Goal: Task Accomplishment & Management: Complete application form

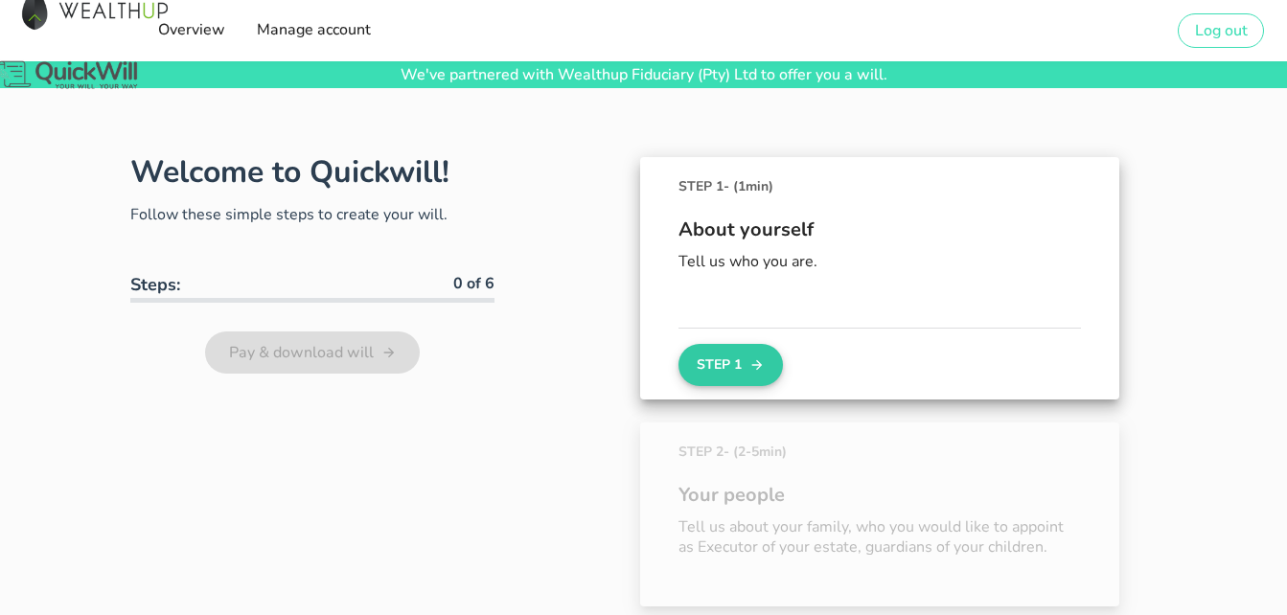
click at [760, 367] on icon "button" at bounding box center [757, 365] width 11 height 11
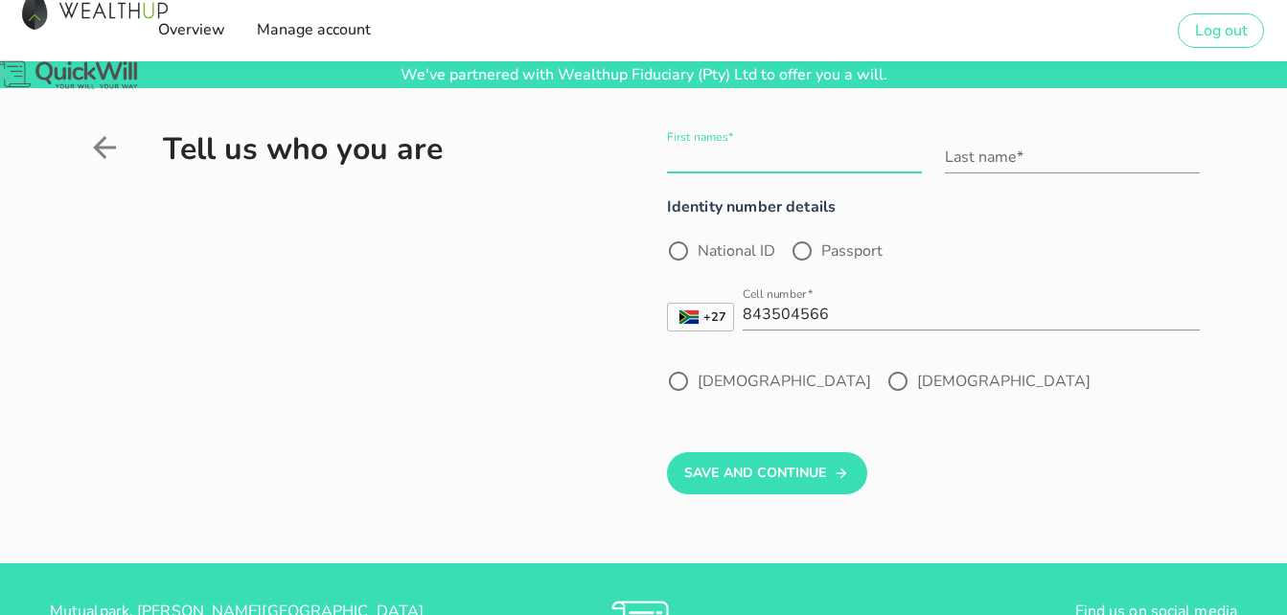
click at [700, 148] on div "First names*" at bounding box center [794, 157] width 255 height 31
type input "[PERSON_NAME]"
type input "Albertze"
click at [755, 250] on label "National ID" at bounding box center [737, 251] width 78 height 19
radio input "true"
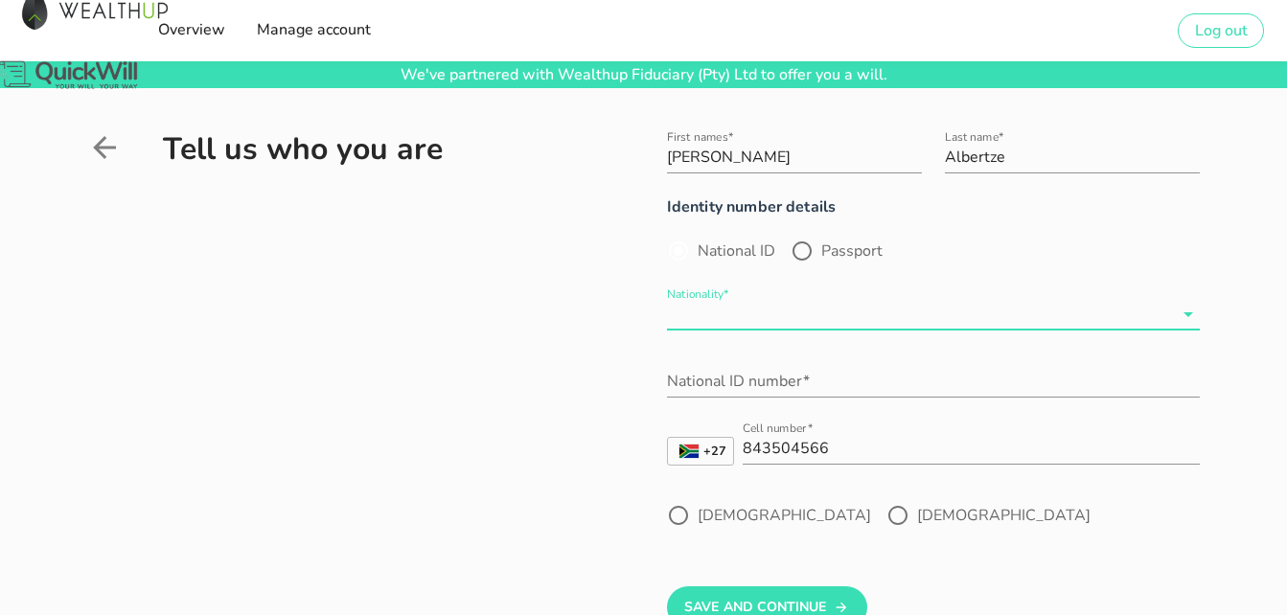
click at [746, 310] on input "Nationality*" at bounding box center [920, 314] width 506 height 31
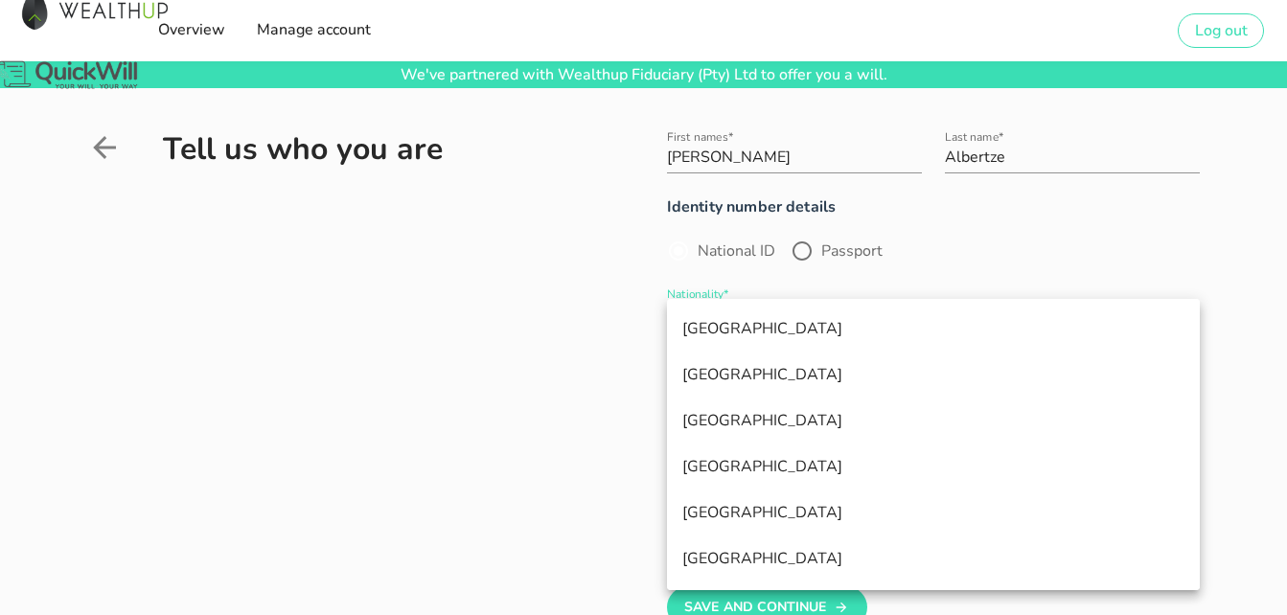
click at [750, 246] on label "National ID" at bounding box center [737, 251] width 78 height 19
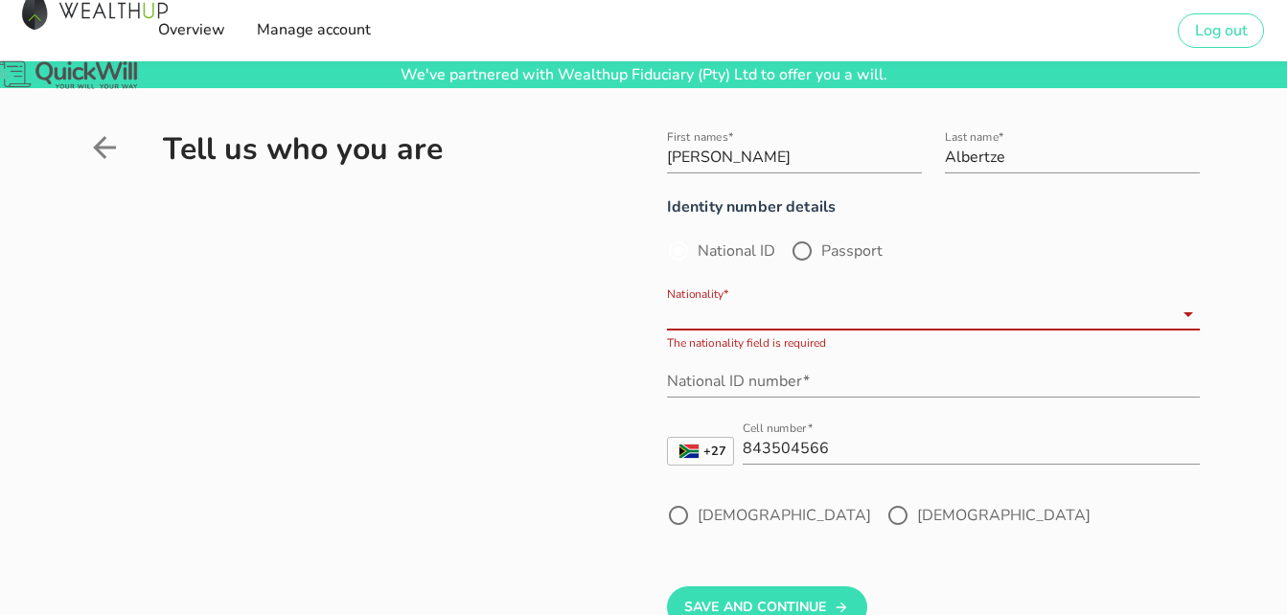
click at [750, 306] on input "Nationality*" at bounding box center [920, 314] width 506 height 31
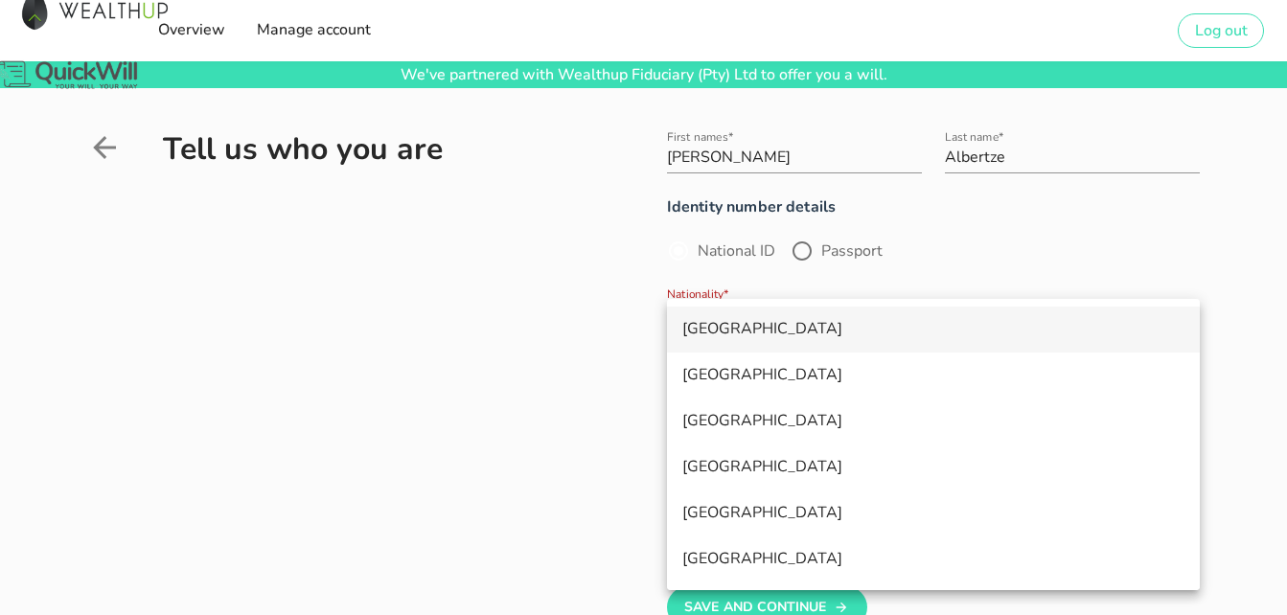
click at [748, 332] on div "[GEOGRAPHIC_DATA]" at bounding box center [933, 329] width 502 height 18
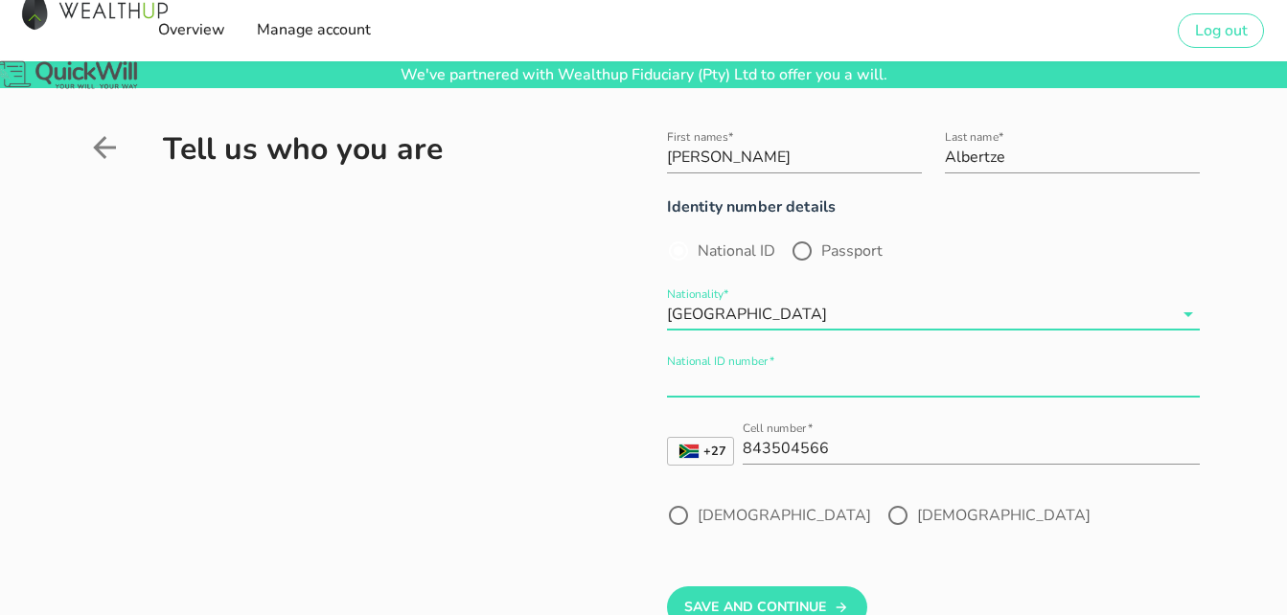
click at [746, 381] on input "National ID number*" at bounding box center [933, 381] width 533 height 31
type input "8512240038089"
click at [882, 512] on div at bounding box center [898, 515] width 33 height 33
radio input "true"
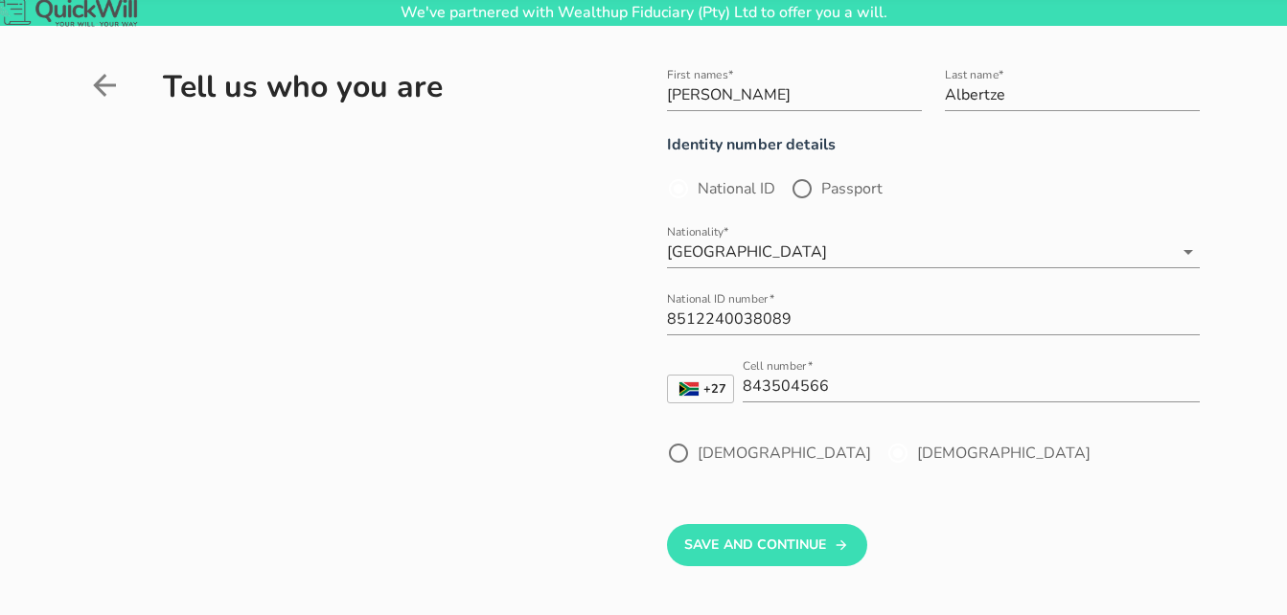
scroll to position [96, 0]
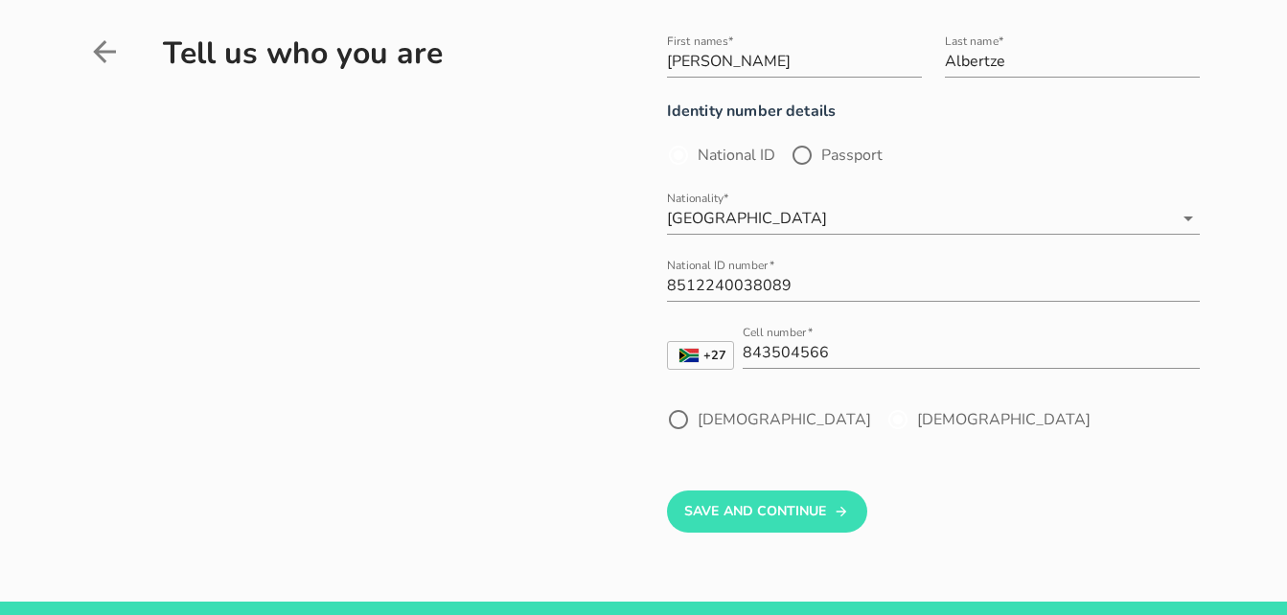
click at [917, 426] on label "[DEMOGRAPHIC_DATA]" at bounding box center [1003, 419] width 173 height 19
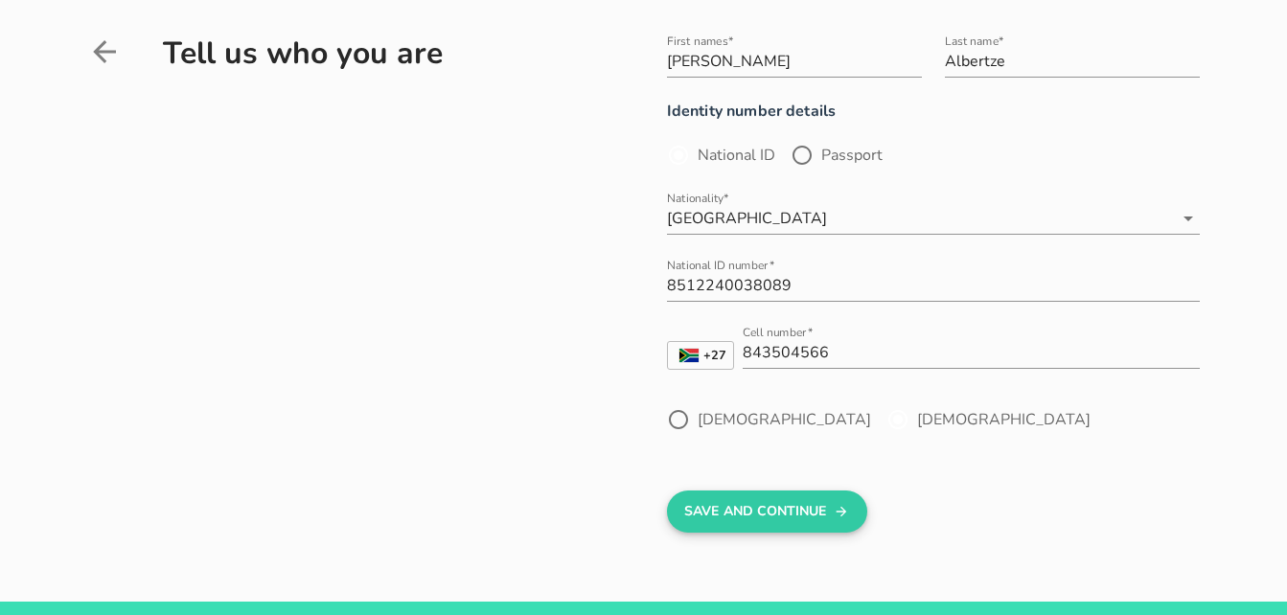
click at [753, 516] on button "Save And Continue" at bounding box center [767, 512] width 200 height 42
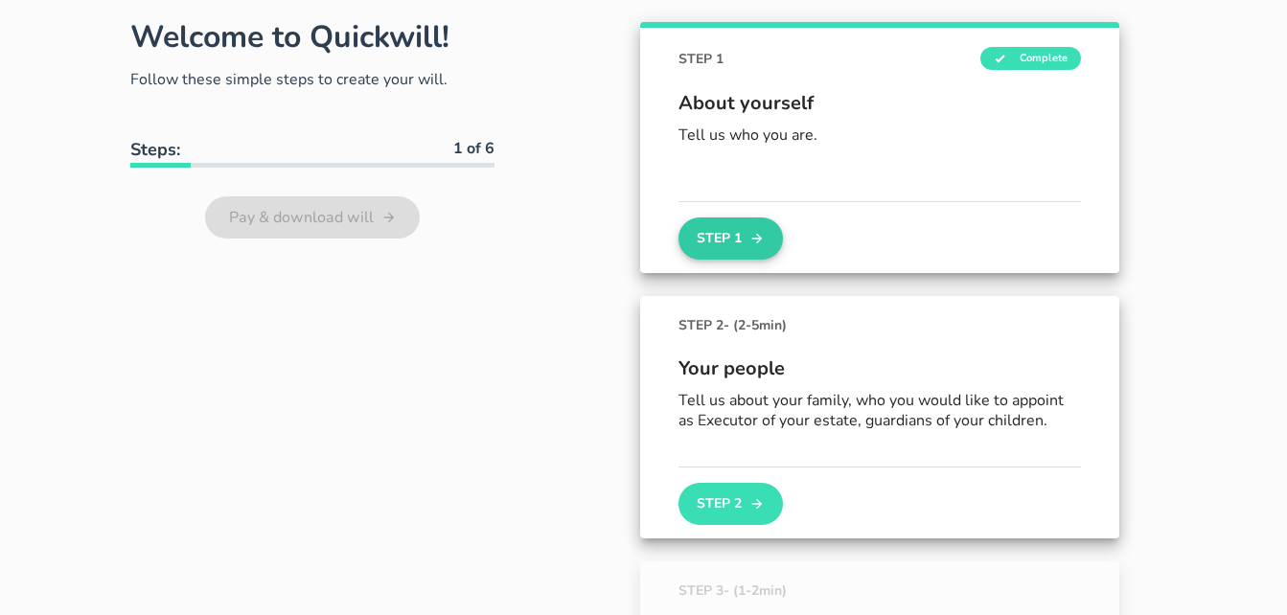
scroll to position [133, 0]
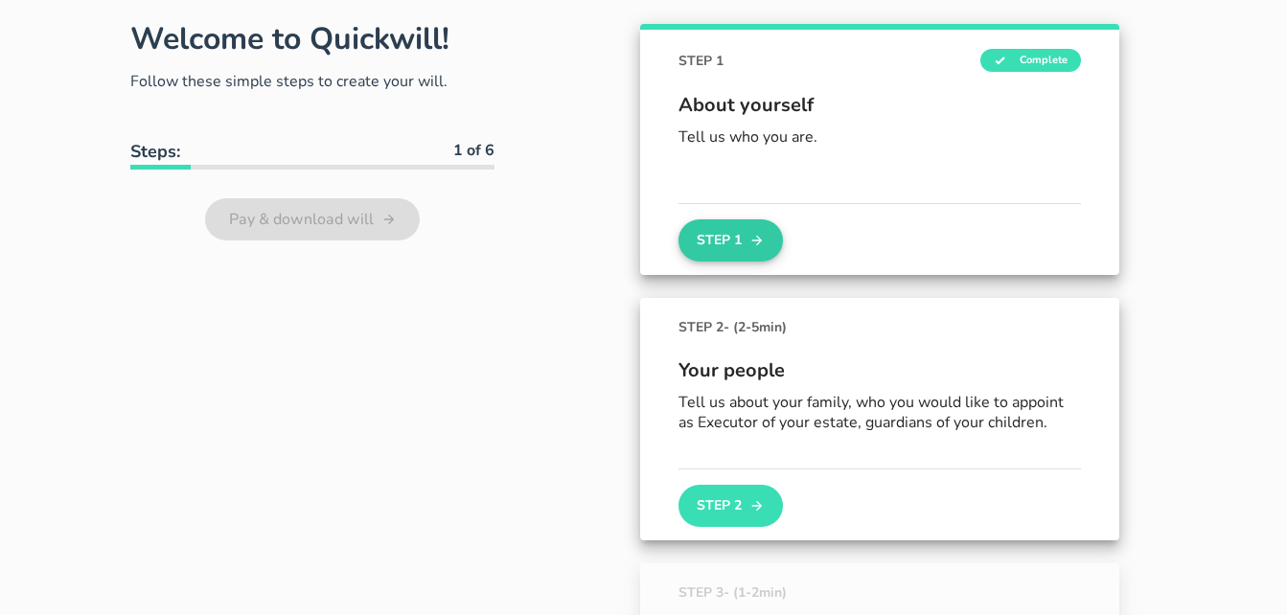
click at [694, 241] on button "Step 1" at bounding box center [731, 240] width 104 height 42
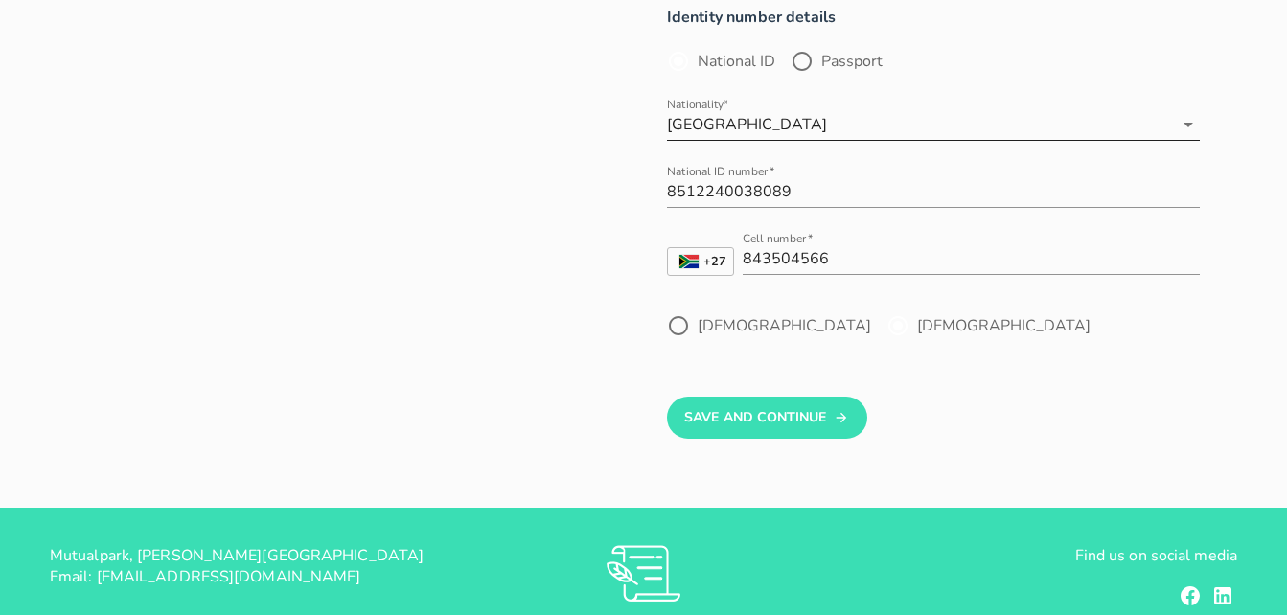
scroll to position [192, 0]
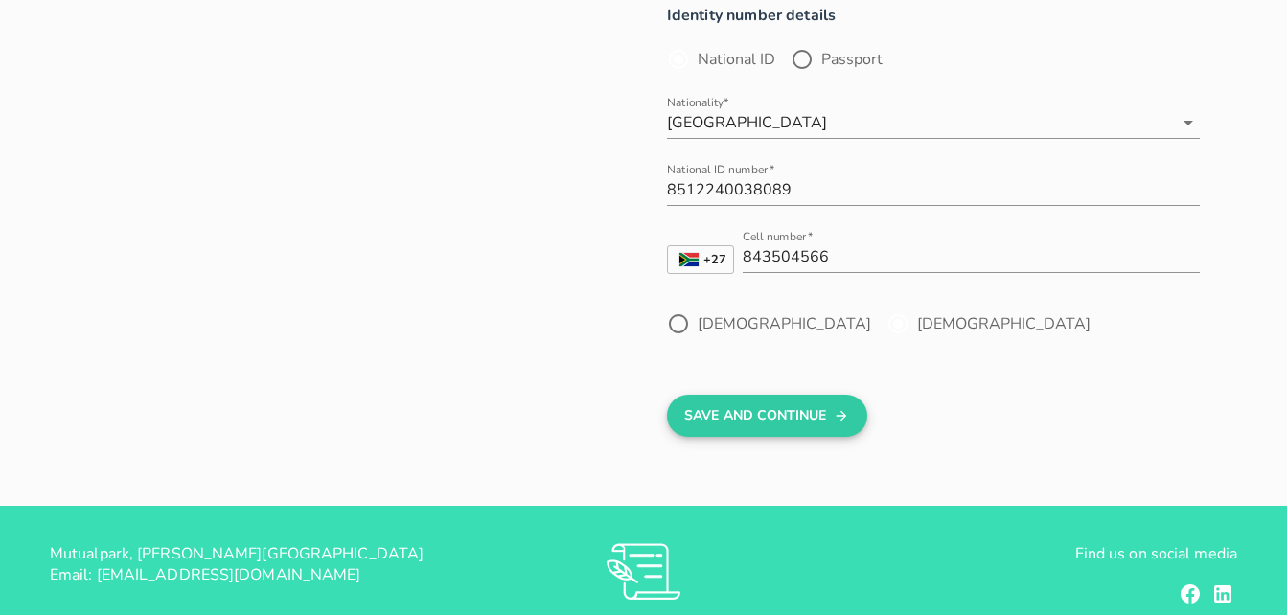
click at [817, 413] on button "Save And Continue" at bounding box center [767, 416] width 200 height 42
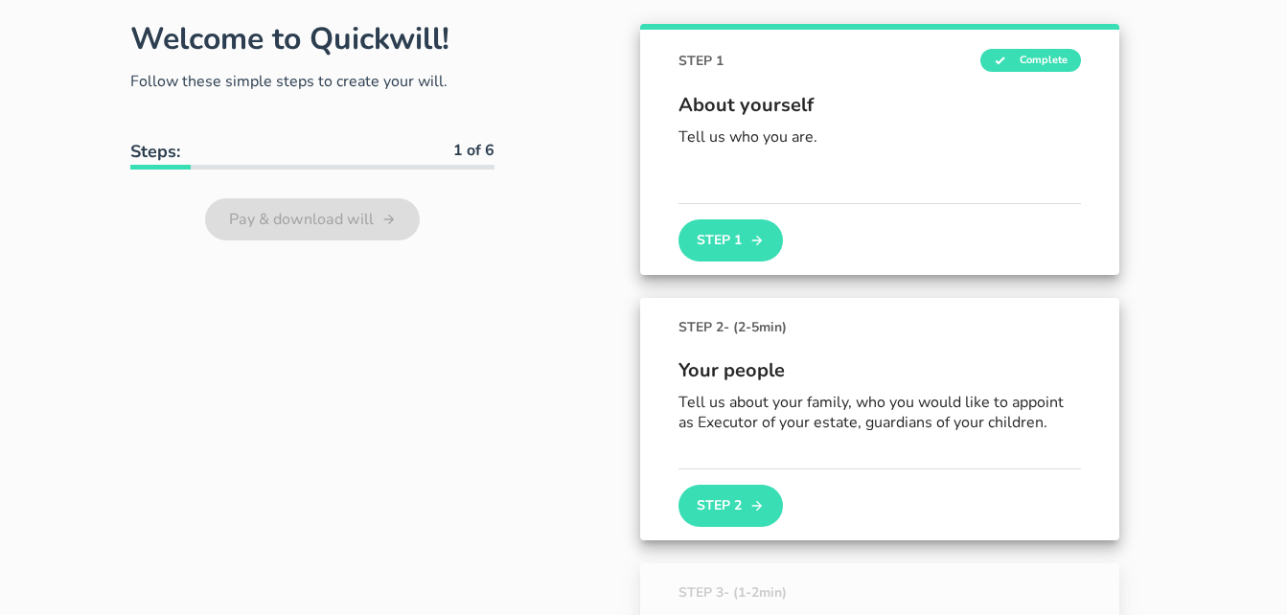
scroll to position [229, 0]
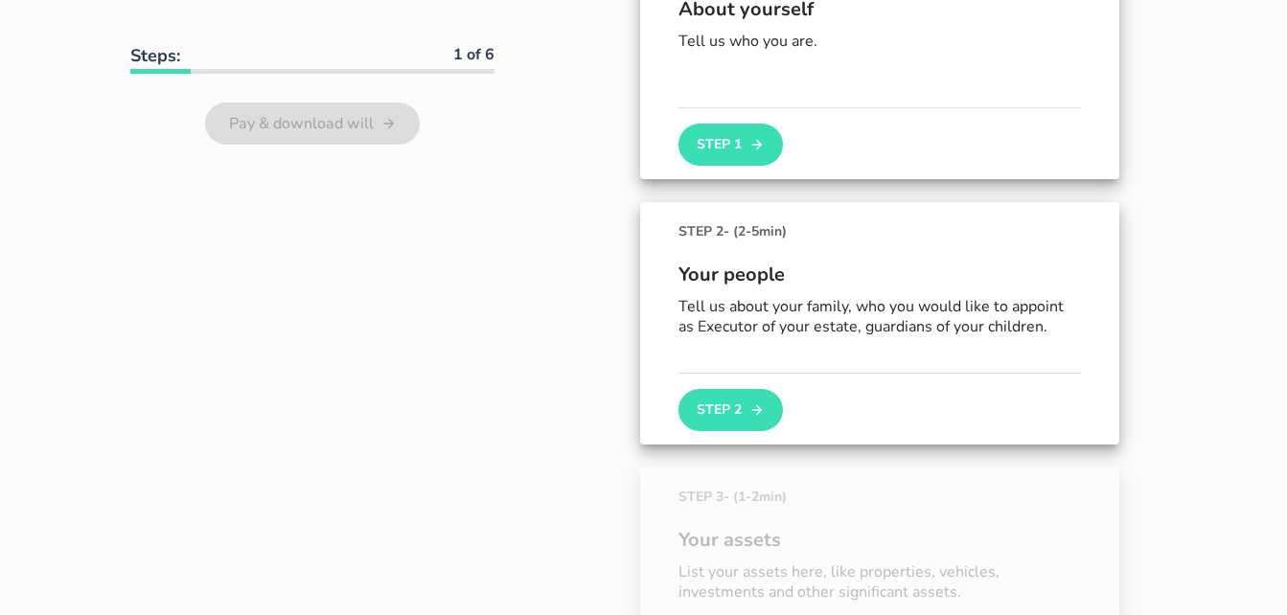
click at [711, 407] on button "Step 2" at bounding box center [731, 410] width 104 height 42
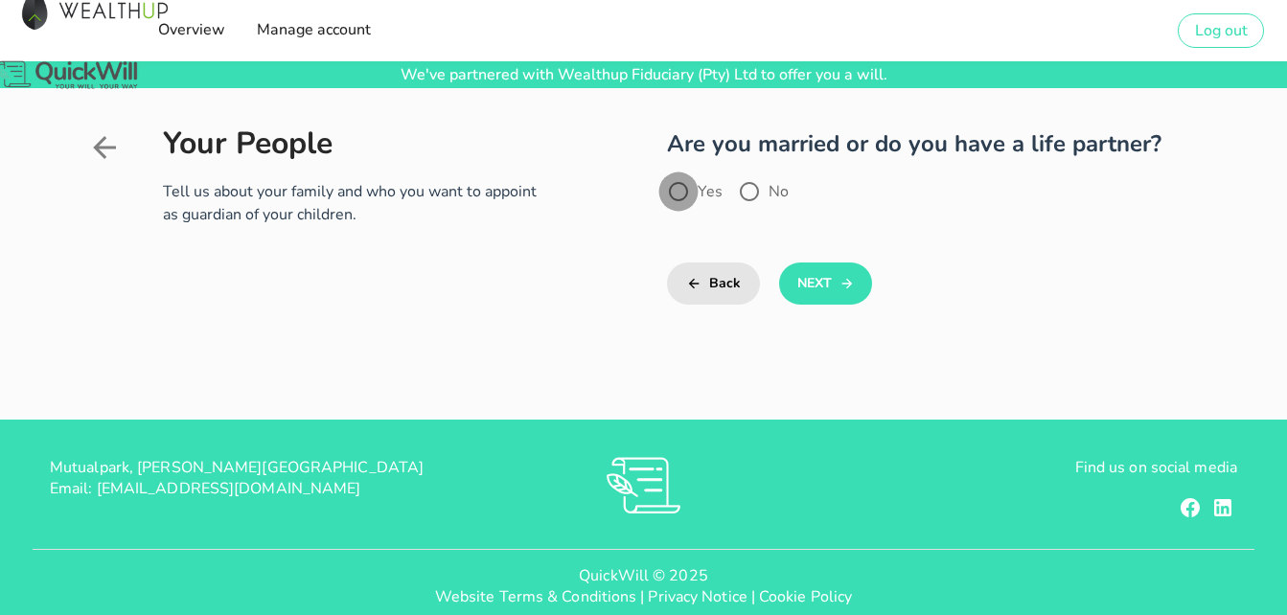
click at [668, 190] on div at bounding box center [678, 191] width 33 height 33
radio input "true"
click at [830, 284] on button "Next" at bounding box center [825, 284] width 93 height 42
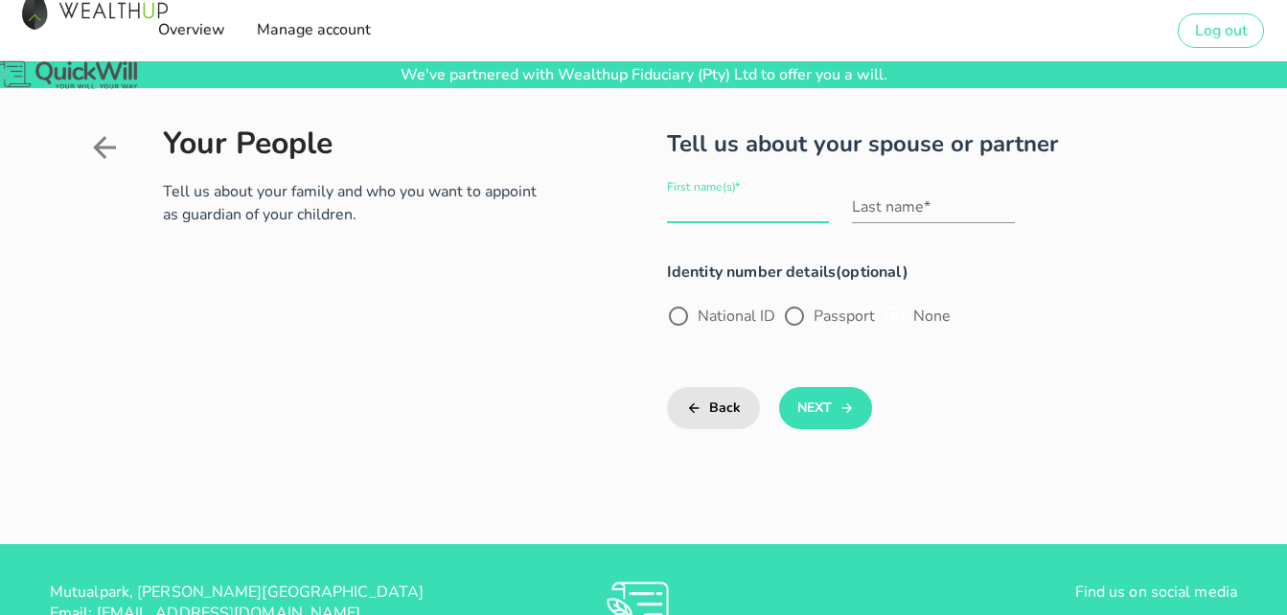
click at [760, 210] on input "First name(s)*" at bounding box center [748, 207] width 162 height 31
type input "[PERSON_NAME]"
type input "Albertze"
click at [683, 318] on div at bounding box center [678, 316] width 33 height 33
radio input "true"
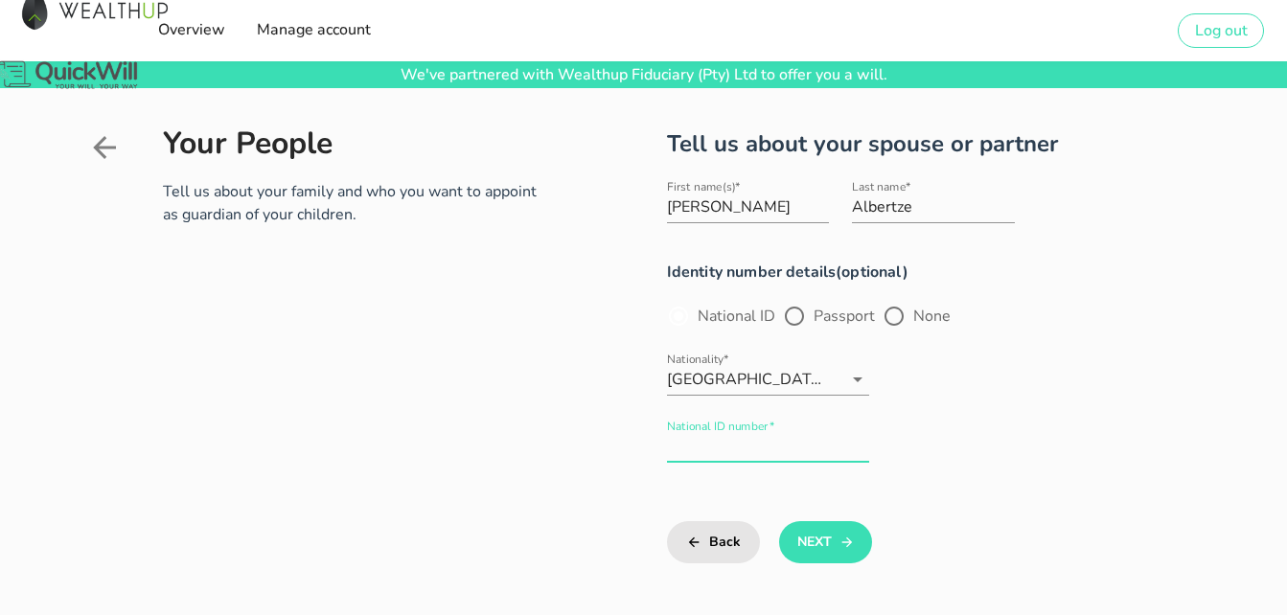
click at [742, 441] on div "National ID number*" at bounding box center [768, 446] width 203 height 31
type input "8005195226080"
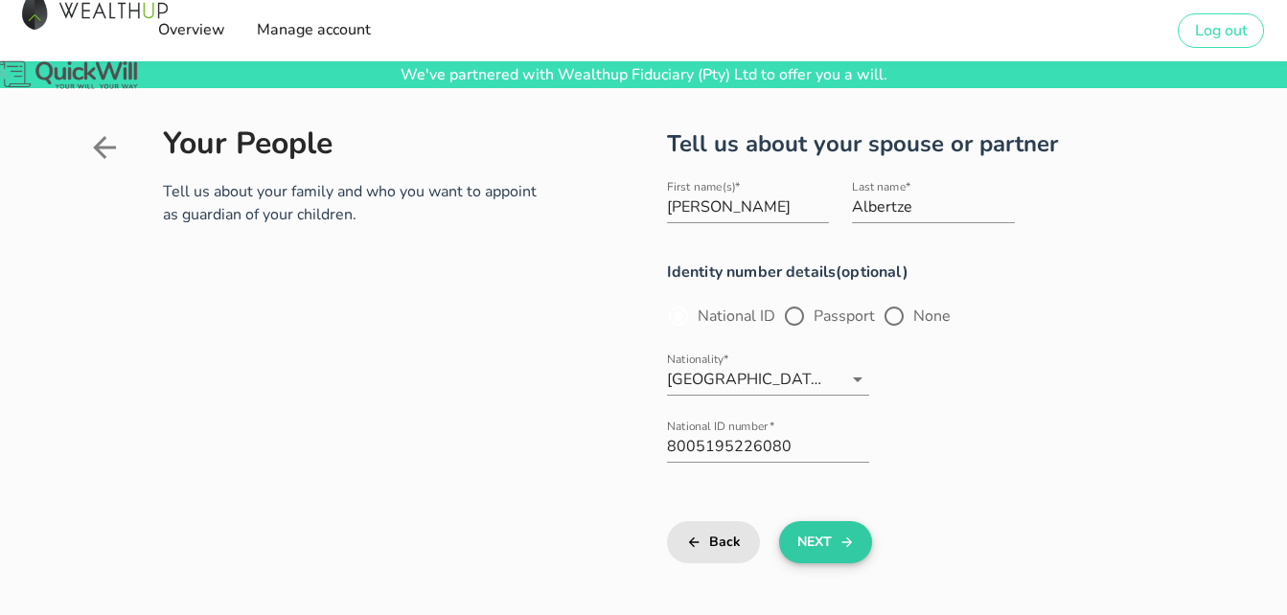
click at [830, 545] on button "Next" at bounding box center [825, 542] width 93 height 42
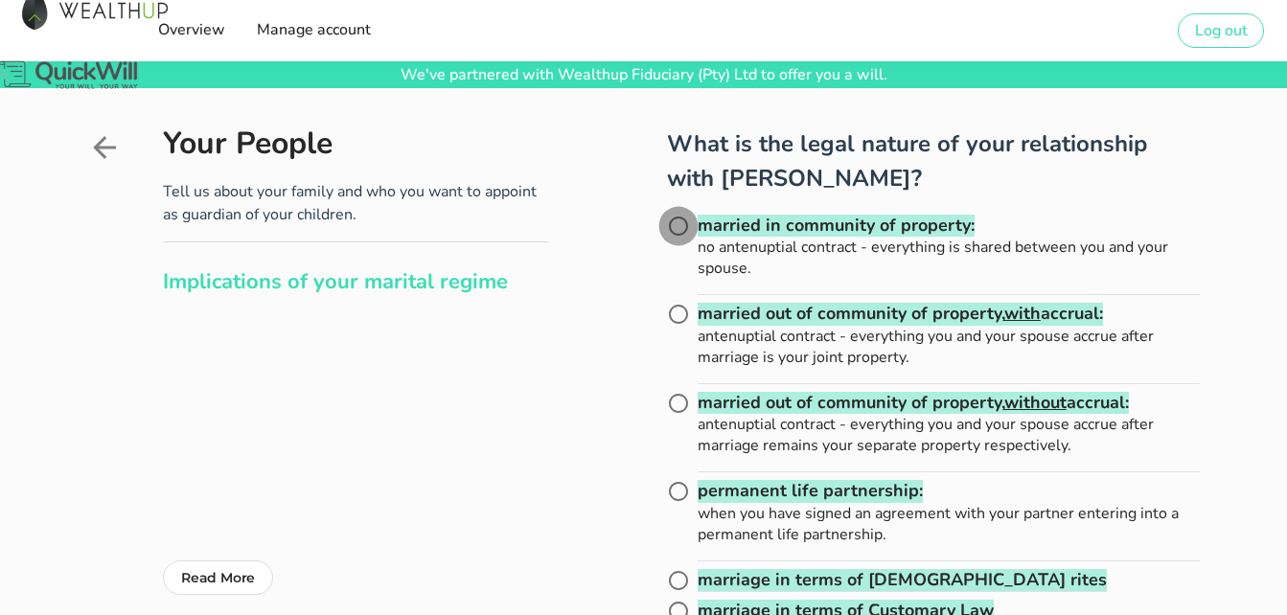
click at [677, 227] on div at bounding box center [678, 226] width 33 height 33
radio input "true"
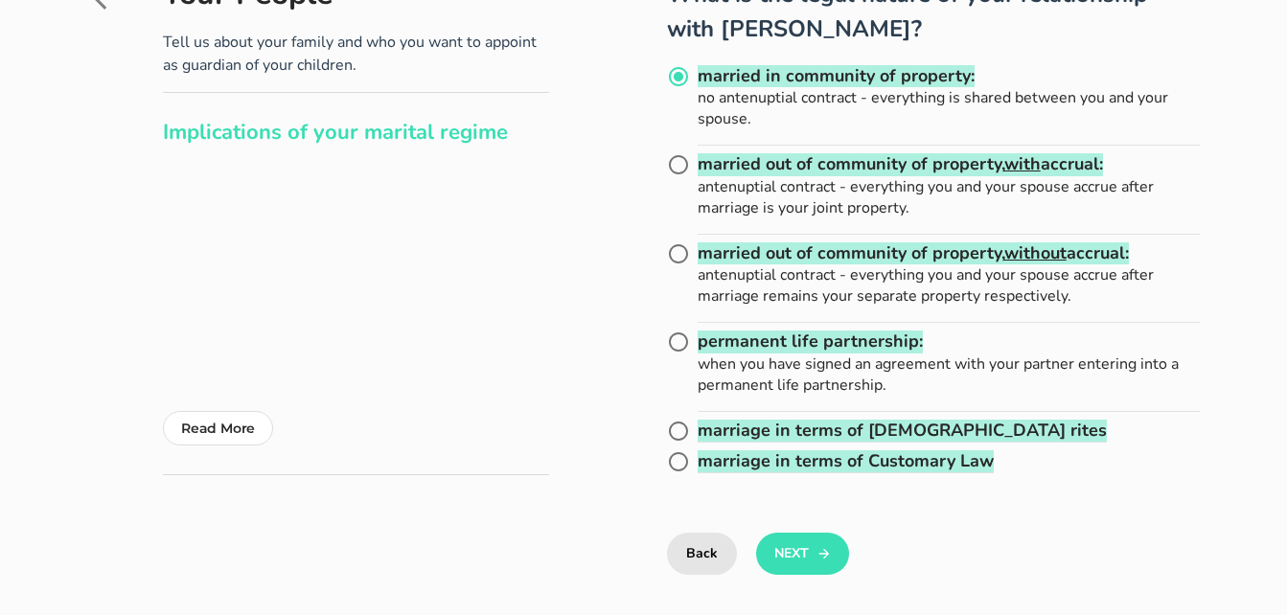
scroll to position [383, 0]
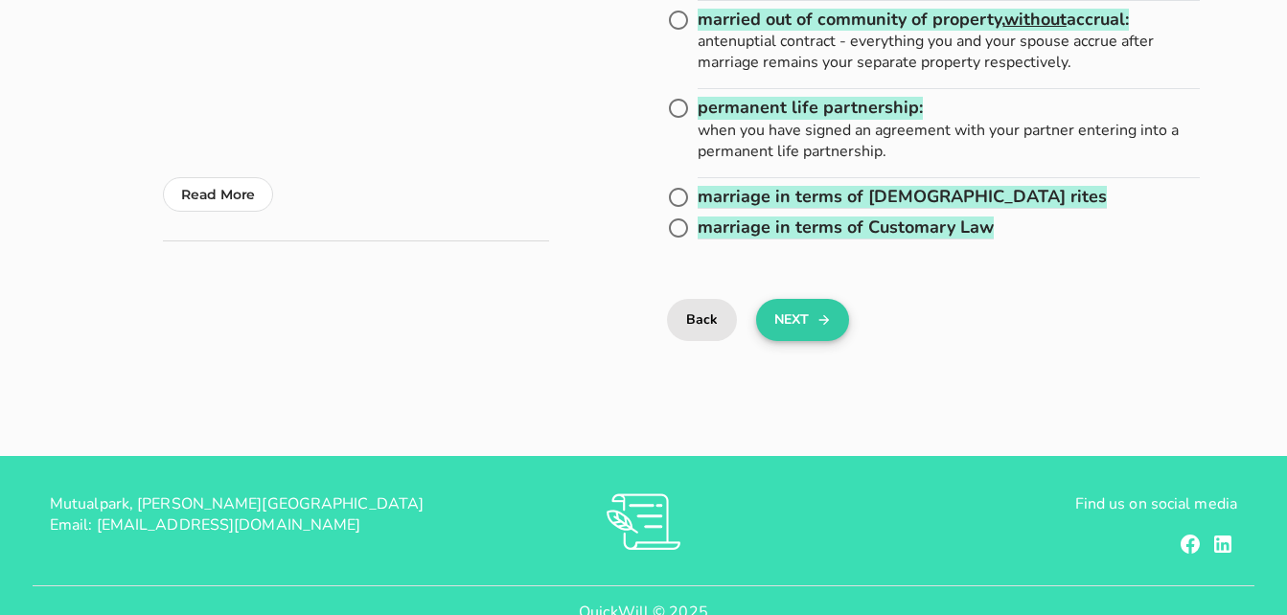
click at [796, 320] on button "Next" at bounding box center [802, 320] width 93 height 42
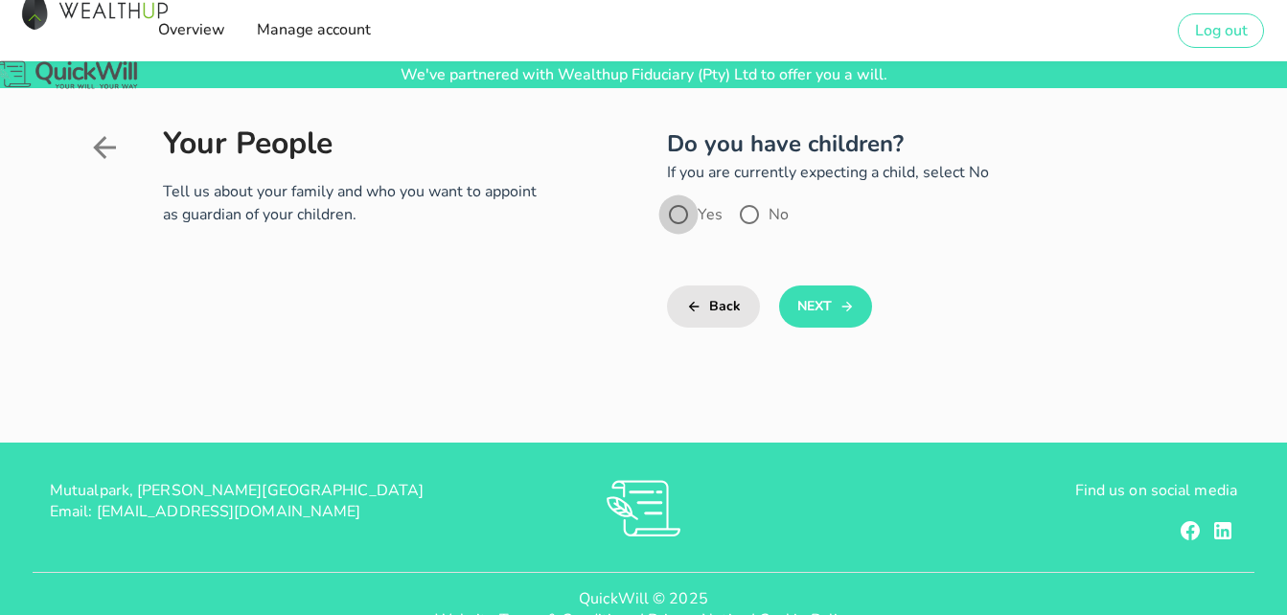
click at [679, 208] on div at bounding box center [678, 214] width 33 height 33
radio input "true"
click at [861, 312] on button "Next" at bounding box center [825, 307] width 93 height 42
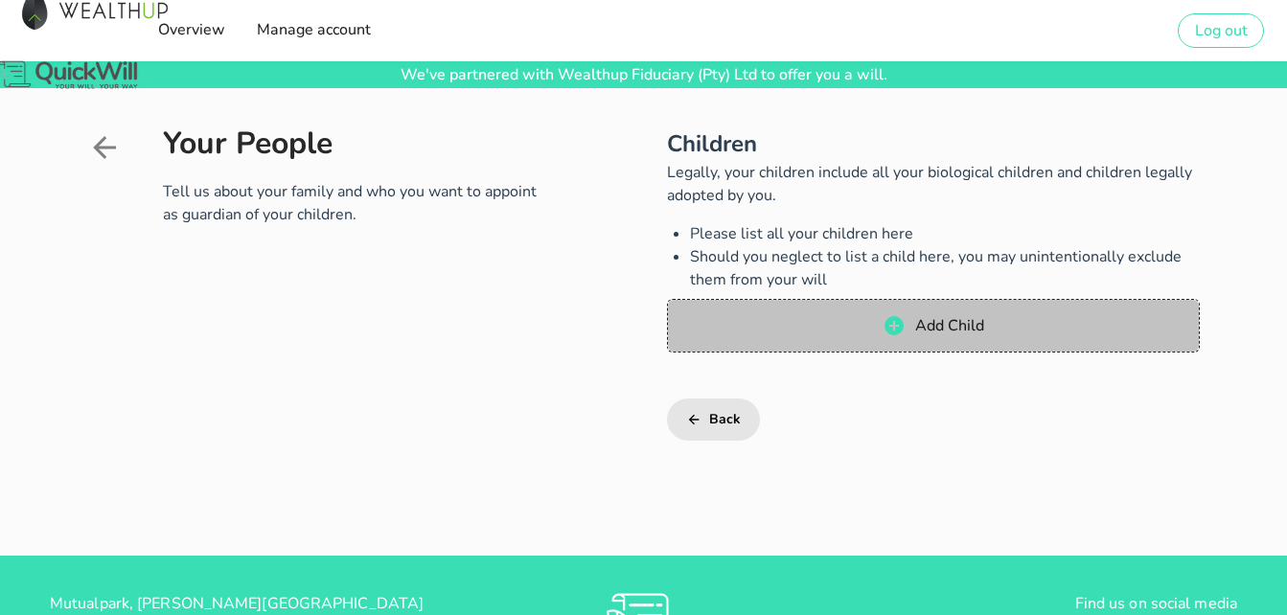
click at [905, 324] on icon "button" at bounding box center [894, 325] width 23 height 23
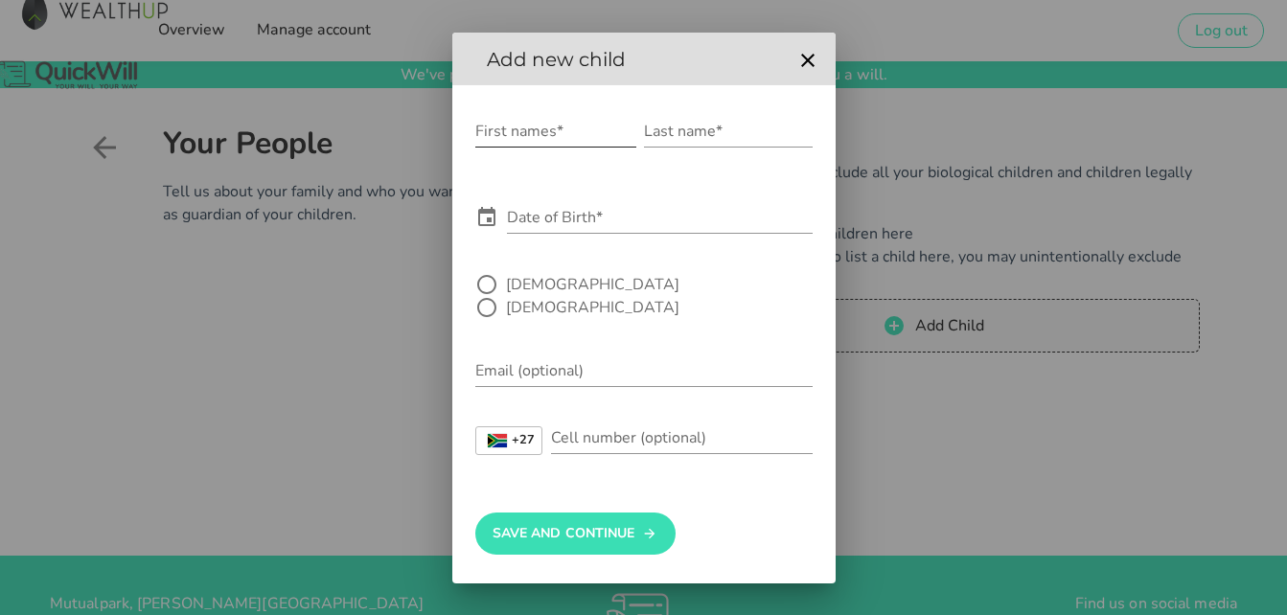
click at [592, 143] on input "First names*" at bounding box center [555, 131] width 161 height 31
type input "[PERSON_NAME]"
type input "Albertze"
click at [493, 224] on icon at bounding box center [486, 216] width 17 height 19
click at [483, 226] on icon at bounding box center [486, 216] width 17 height 19
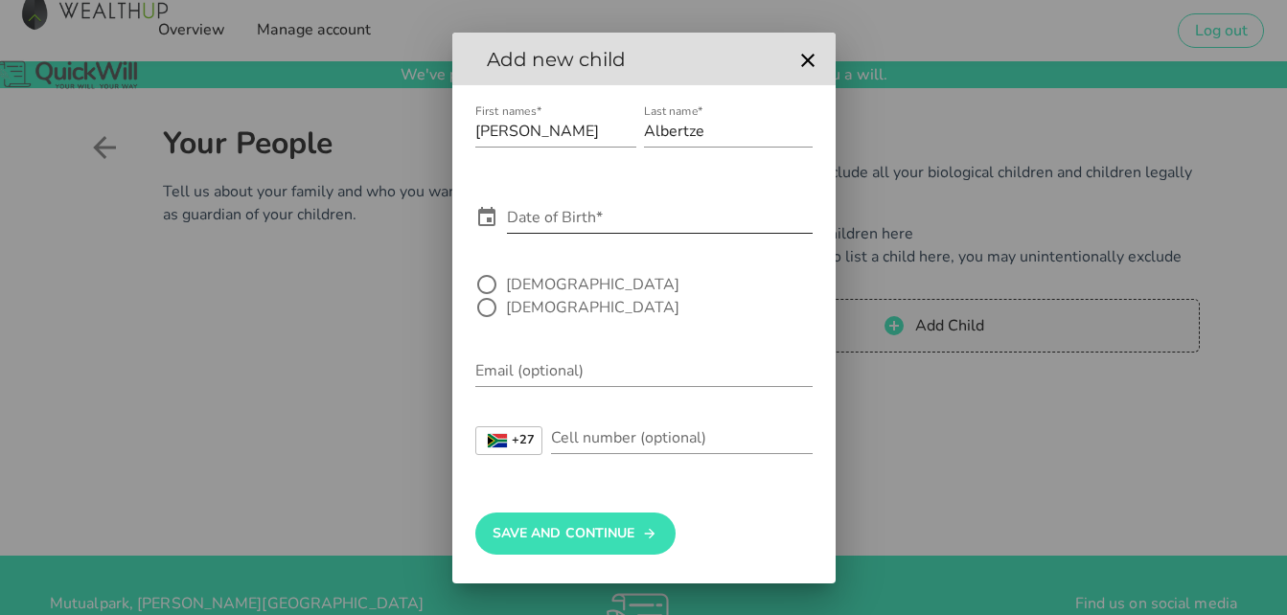
click at [482, 227] on icon at bounding box center [486, 217] width 23 height 23
click at [515, 231] on input "Date of Birth*" at bounding box center [660, 217] width 306 height 31
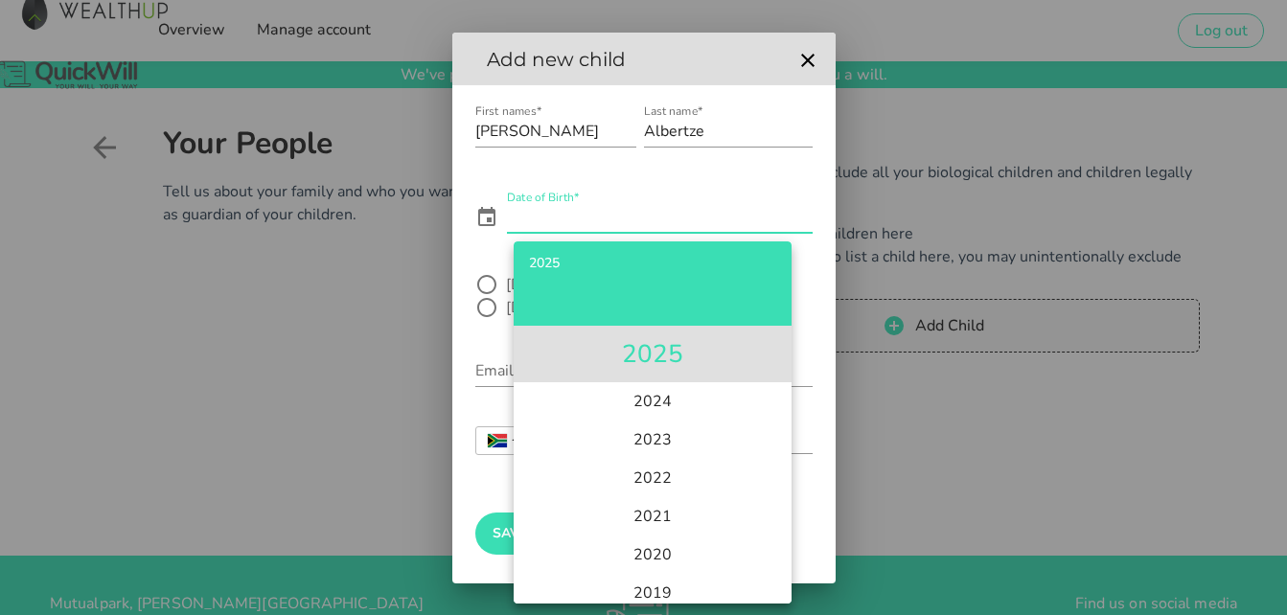
click at [659, 363] on li "2025" at bounding box center [653, 354] width 278 height 57
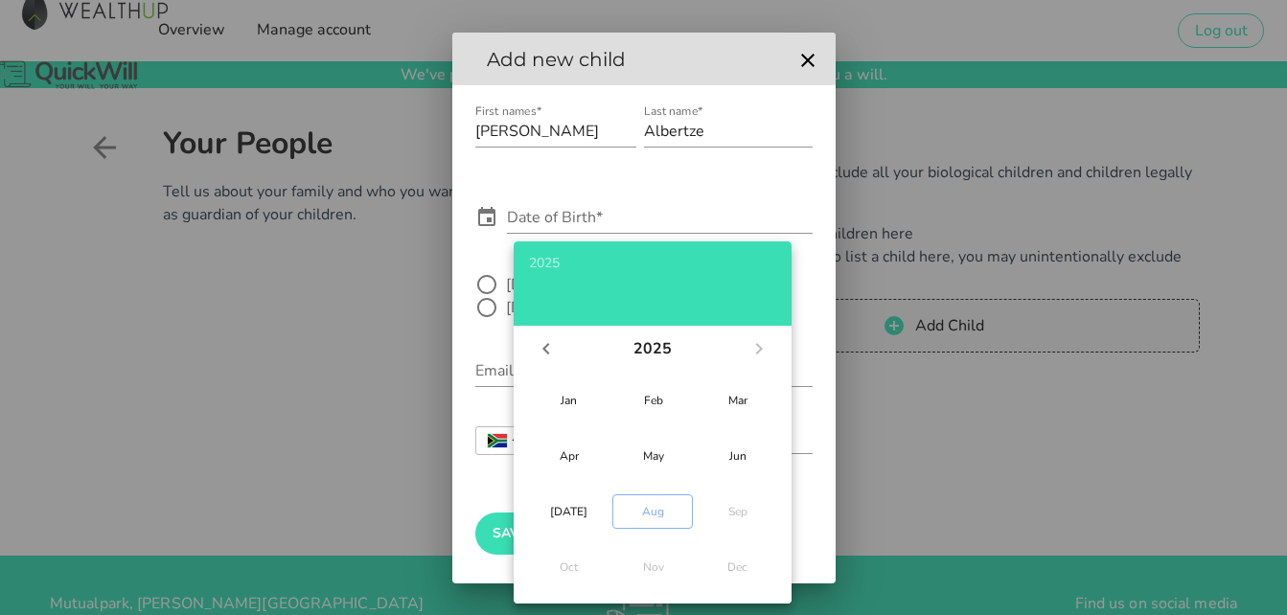
click at [562, 197] on form "First names* [PERSON_NAME] Last name* Albertze Date of Birth* [DEMOGRAPHIC_DATA…" at bounding box center [643, 288] width 337 height 374
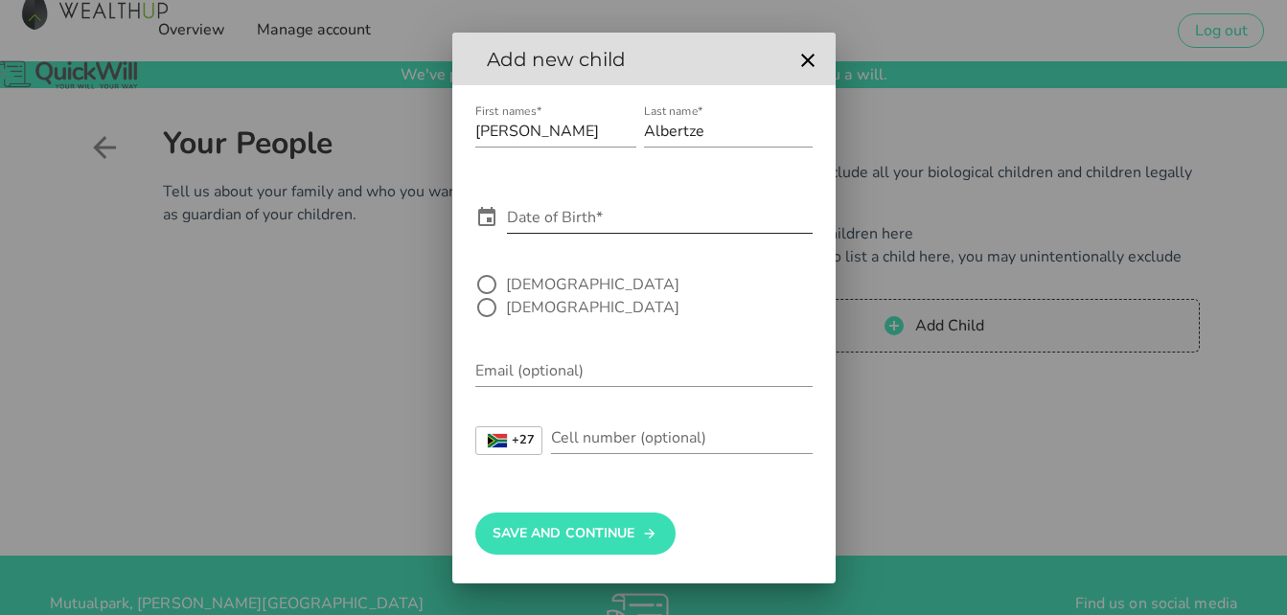
click at [553, 233] on input "Date of Birth*" at bounding box center [660, 217] width 306 height 31
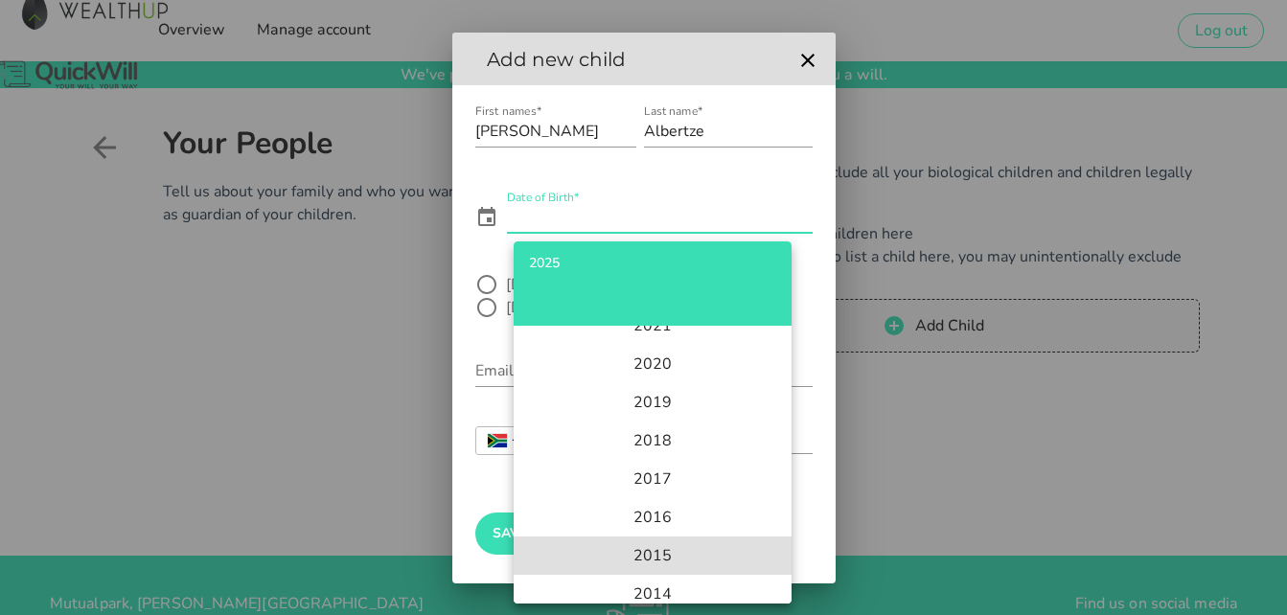
scroll to position [192, 0]
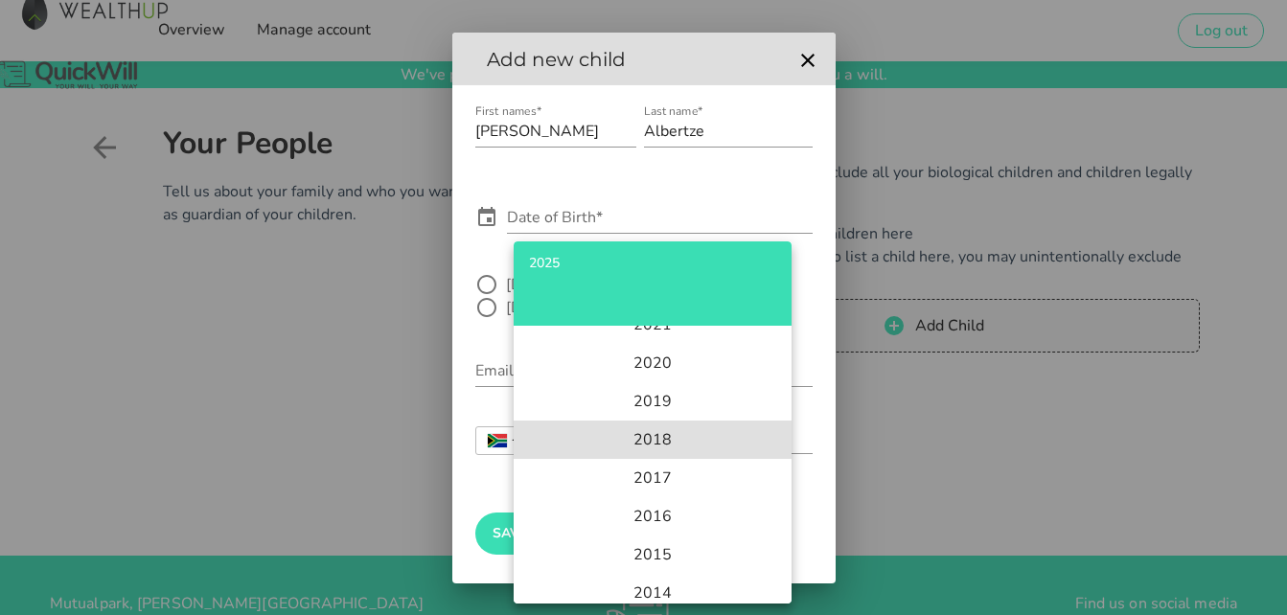
click at [664, 452] on li "2018" at bounding box center [653, 440] width 278 height 38
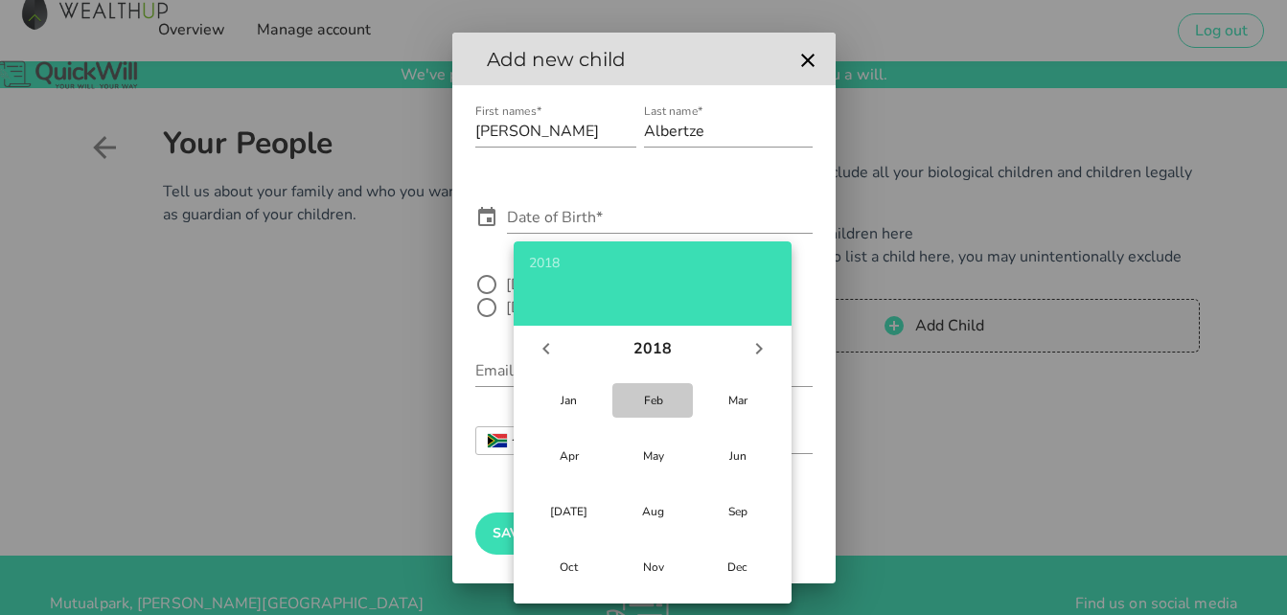
click at [656, 401] on div "Feb" at bounding box center [653, 400] width 50 height 15
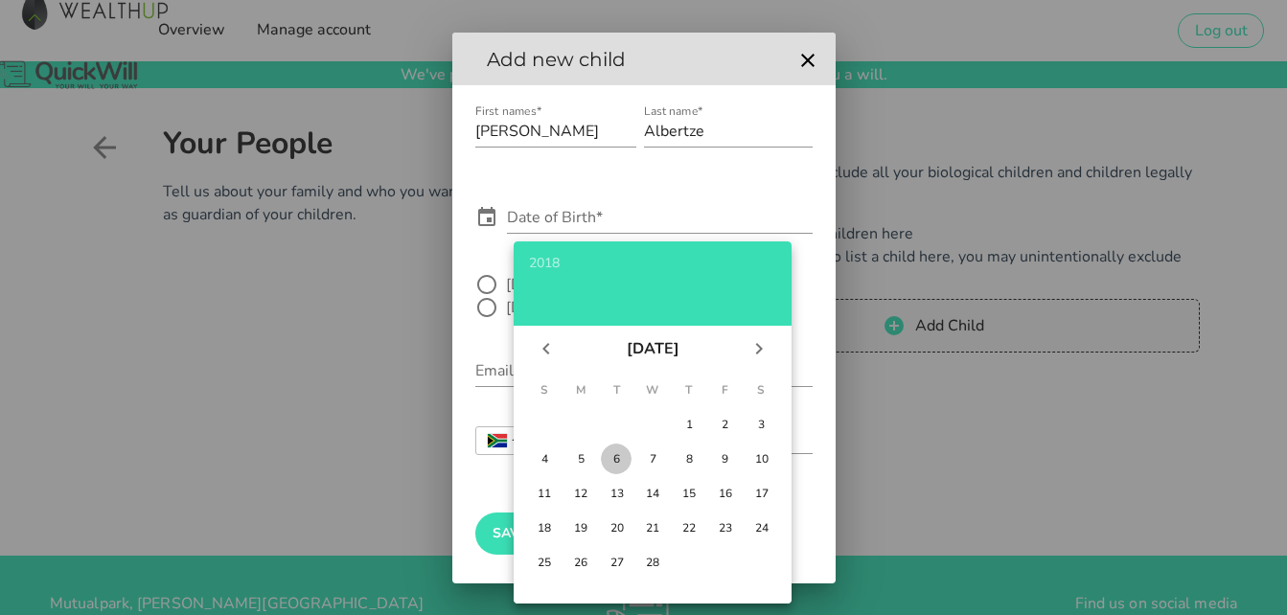
click at [615, 465] on div "6" at bounding box center [616, 458] width 19 height 15
type input "[DATE]"
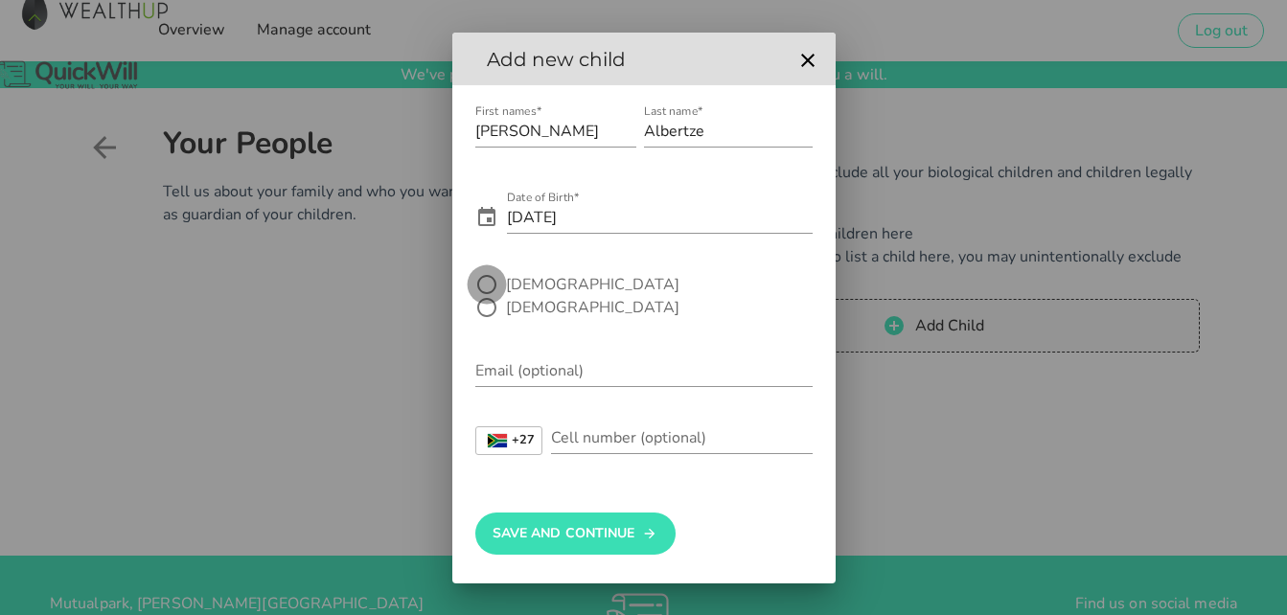
click at [487, 296] on div at bounding box center [487, 284] width 33 height 33
radio input "true"
click at [604, 428] on input "Cell number (optional)" at bounding box center [682, 438] width 262 height 31
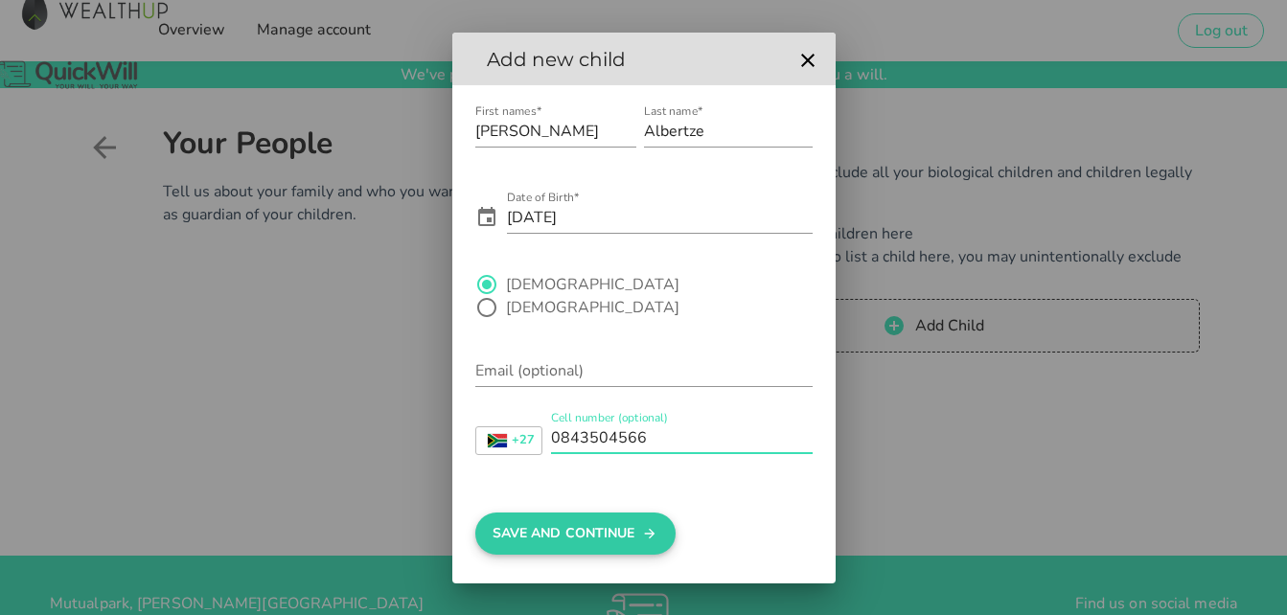
type input "0843504566"
click at [600, 531] on button "Save And Continue" at bounding box center [575, 534] width 200 height 42
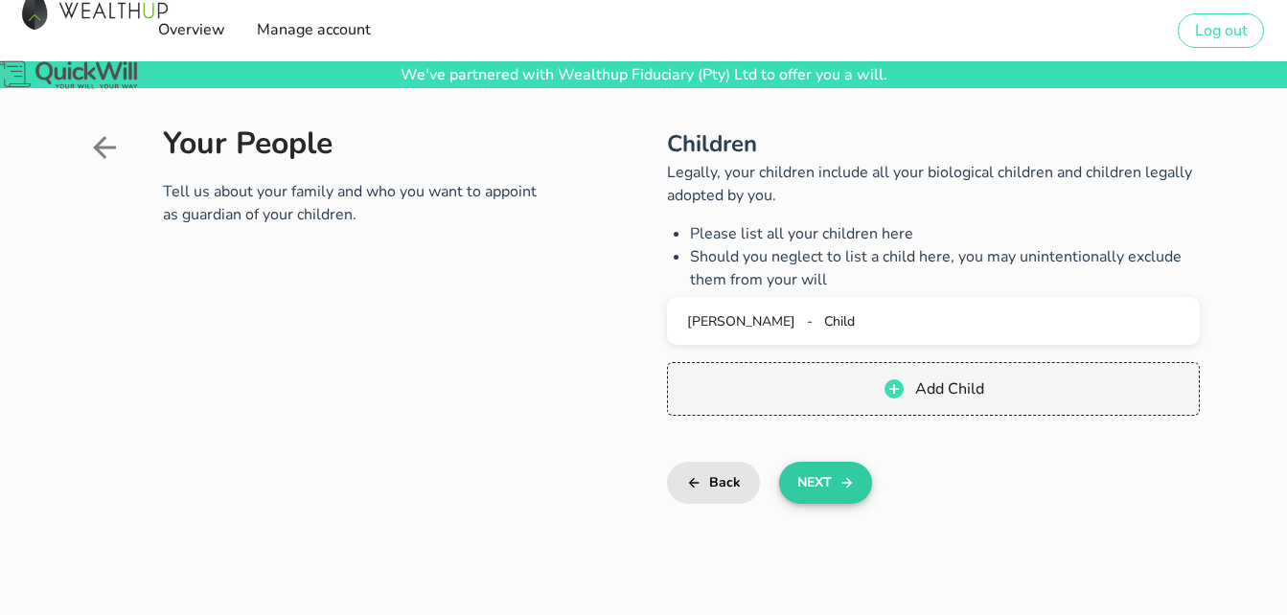
click at [803, 481] on button "Next" at bounding box center [825, 483] width 93 height 42
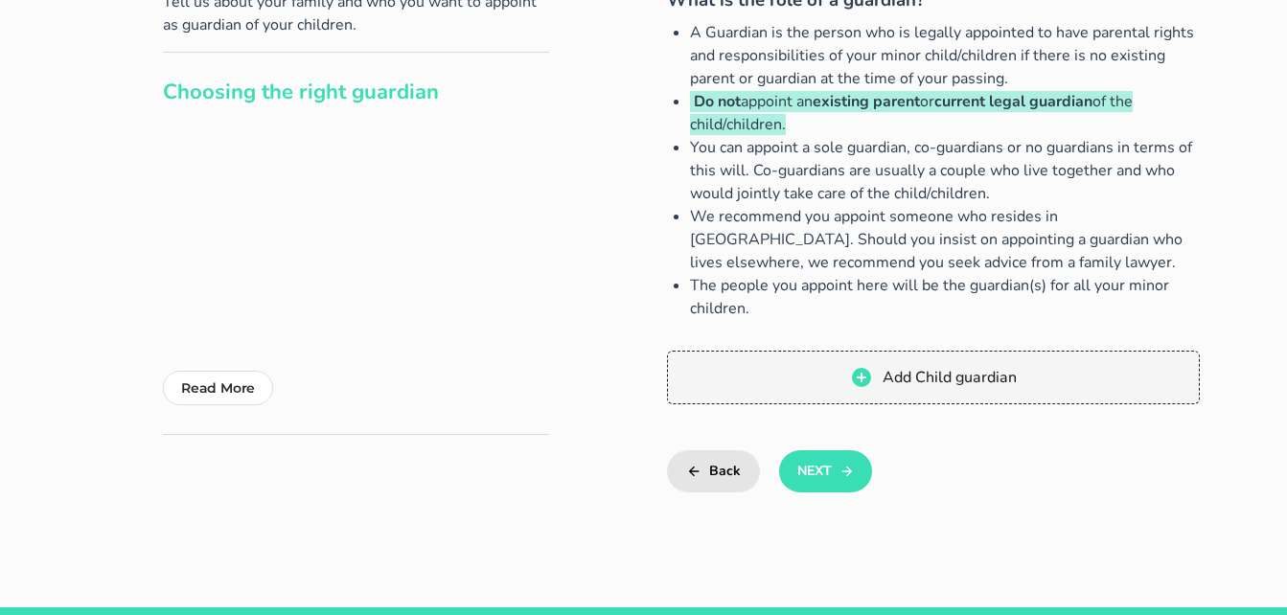
scroll to position [192, 0]
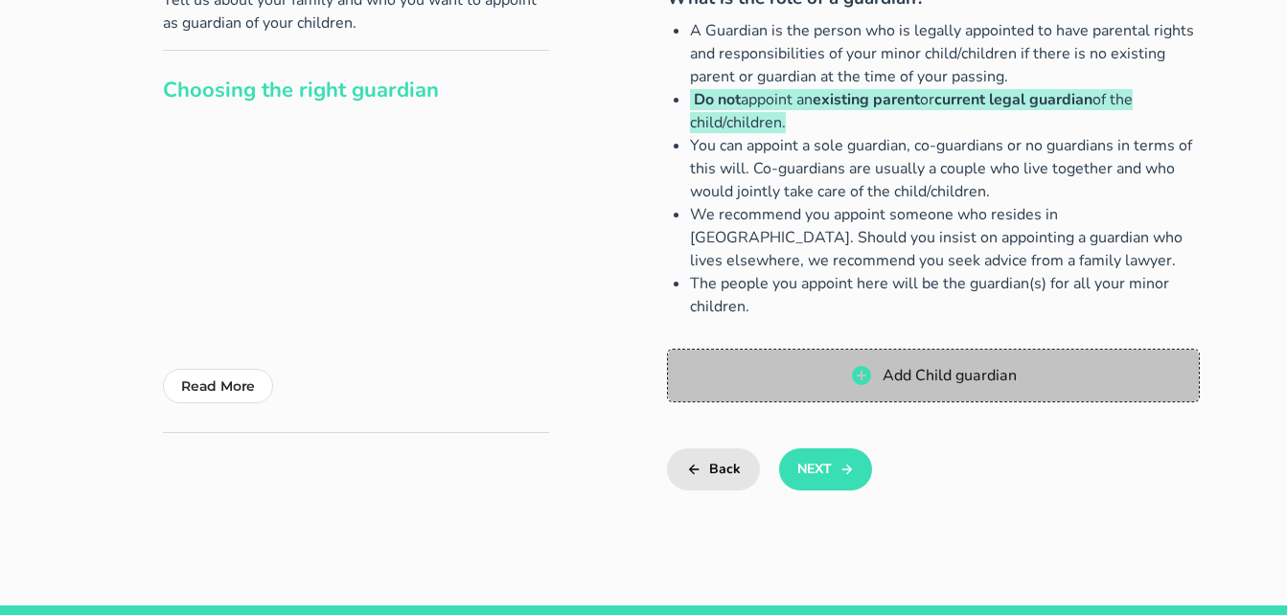
click at [966, 378] on span "Add Child guardian" at bounding box center [948, 375] width 135 height 21
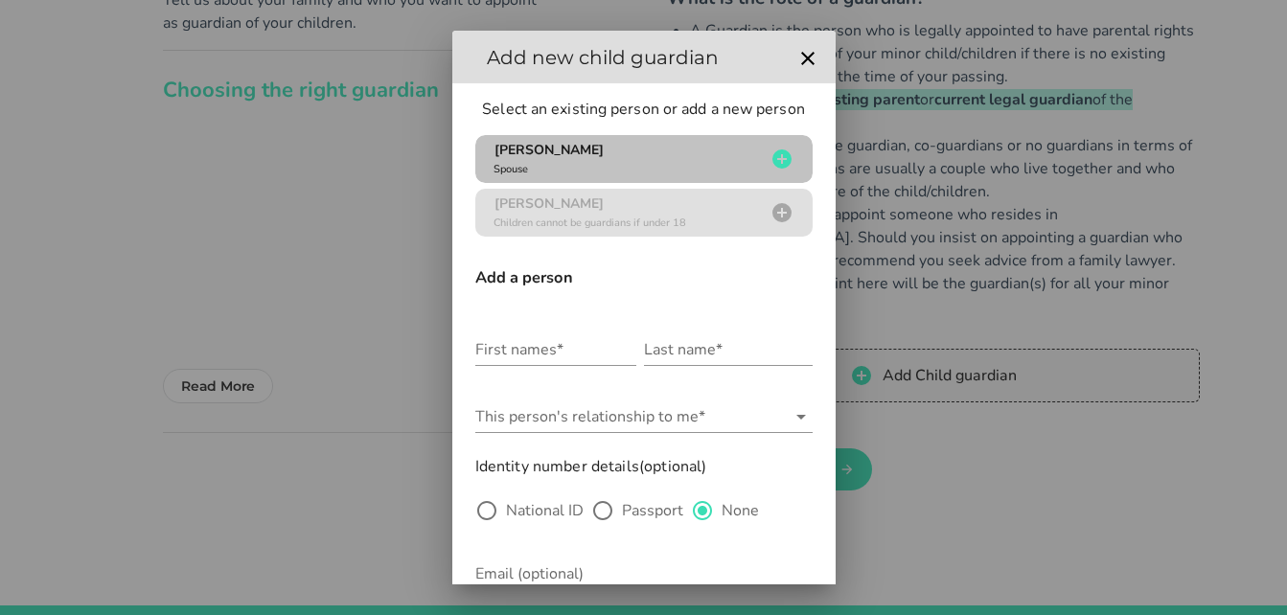
click at [562, 156] on span "[PERSON_NAME]" at bounding box center [549, 150] width 109 height 18
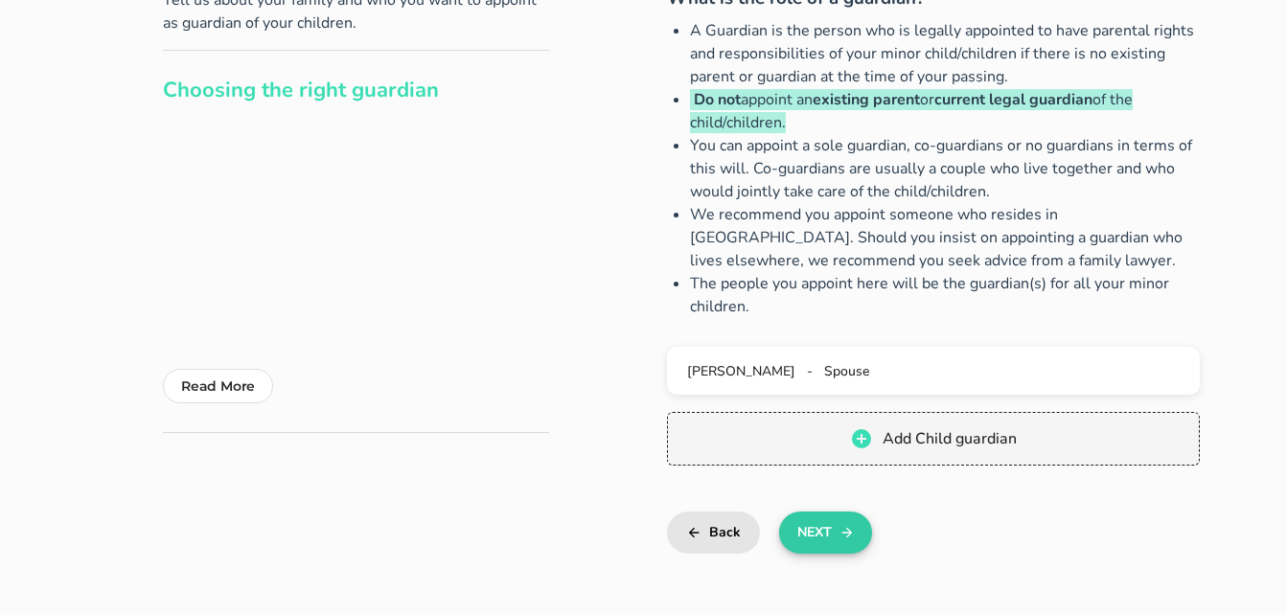
click at [848, 537] on icon "button" at bounding box center [847, 532] width 15 height 23
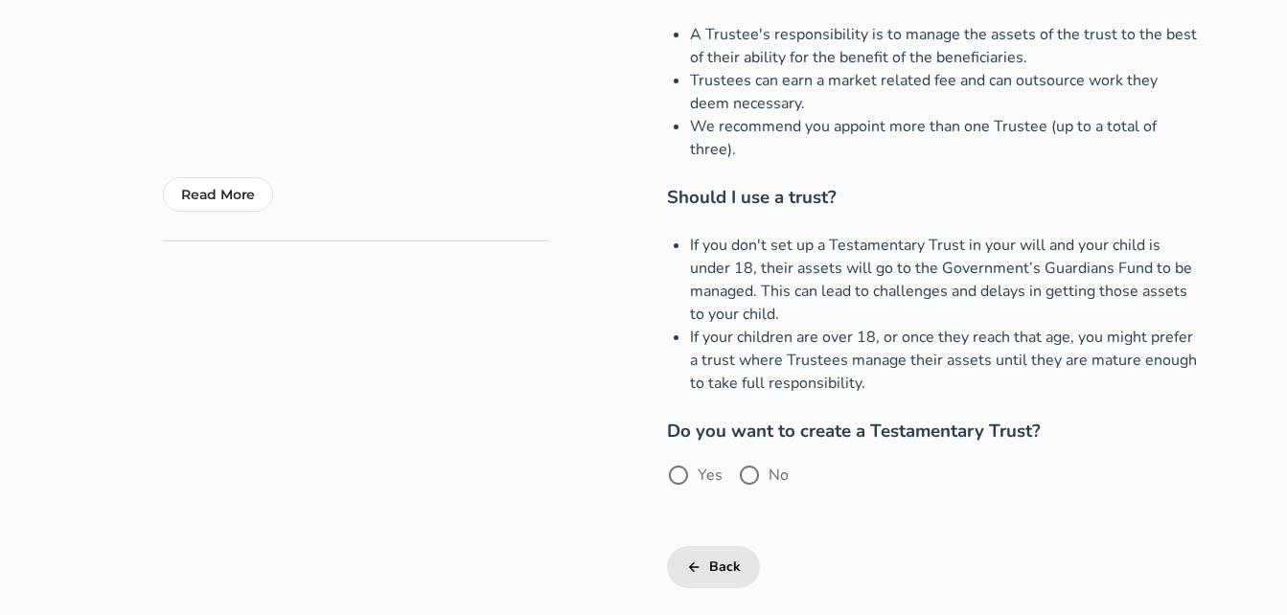
scroll to position [479, 0]
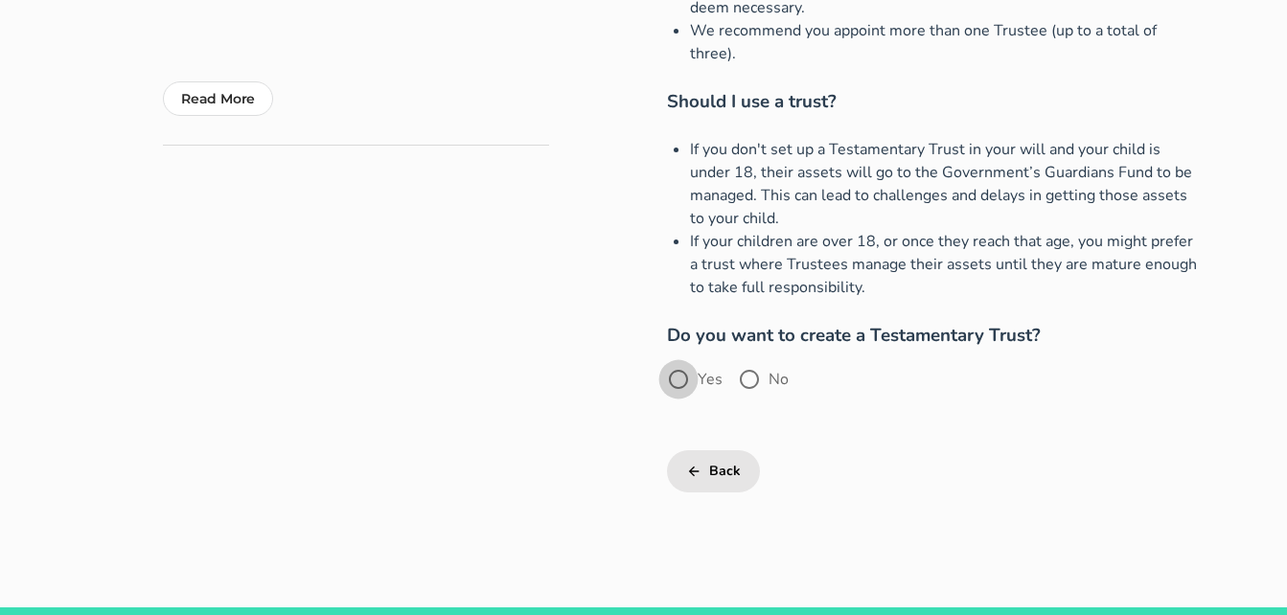
click at [669, 377] on div at bounding box center [678, 379] width 33 height 33
radio input "true"
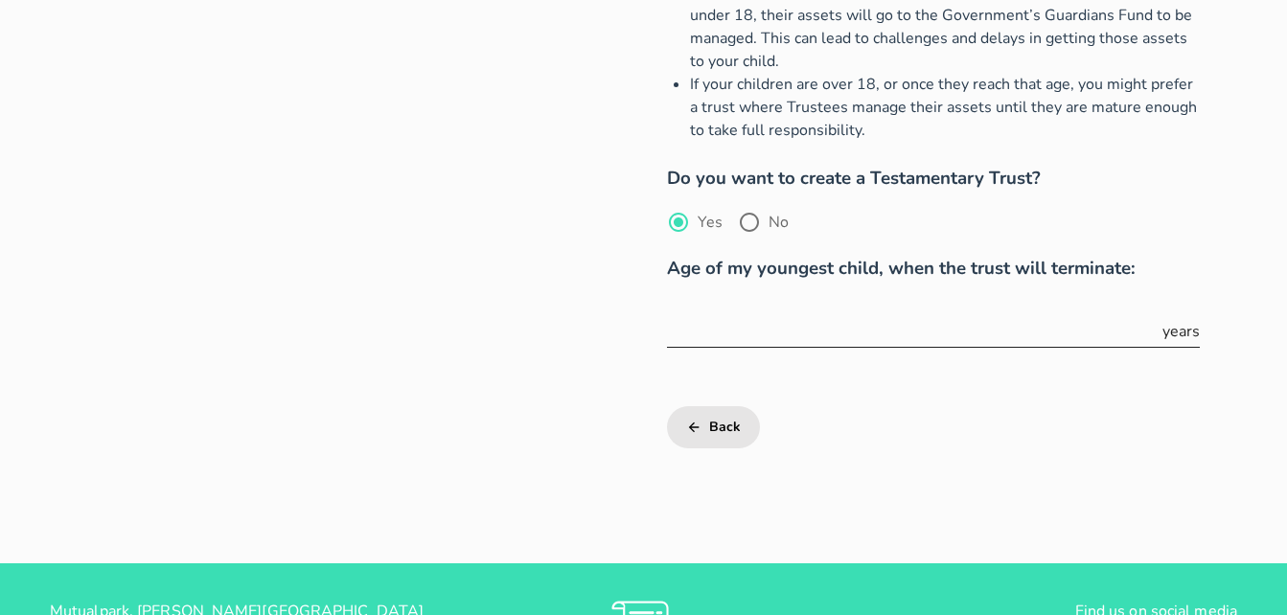
scroll to position [671, 0]
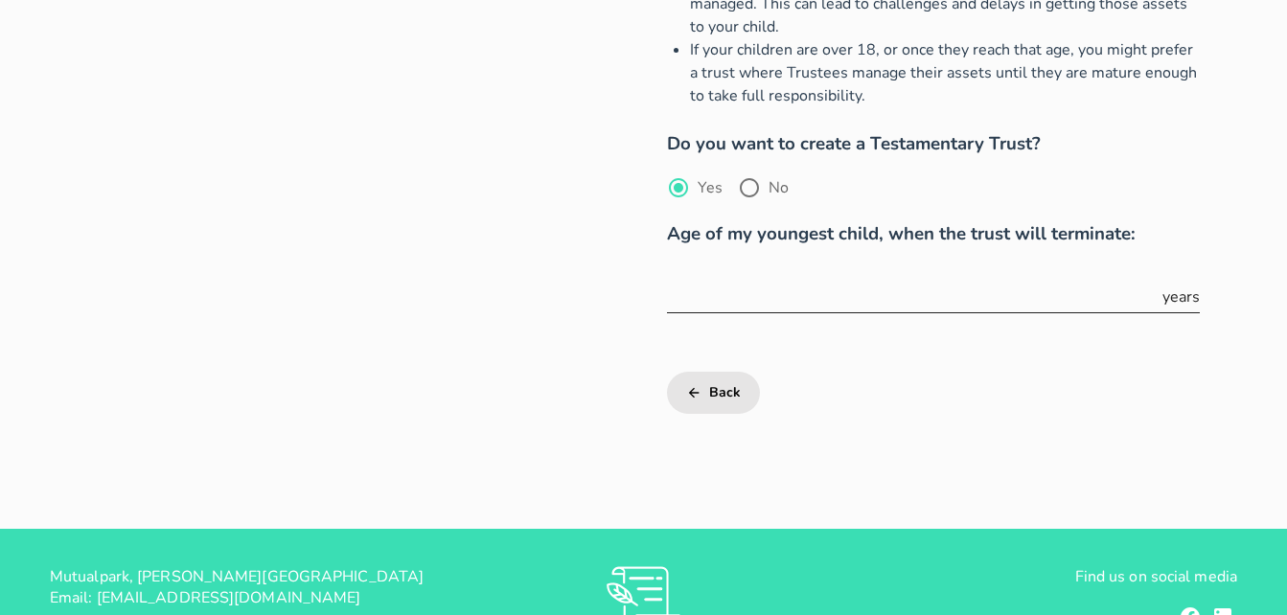
click at [830, 309] on input "text" at bounding box center [913, 297] width 492 height 31
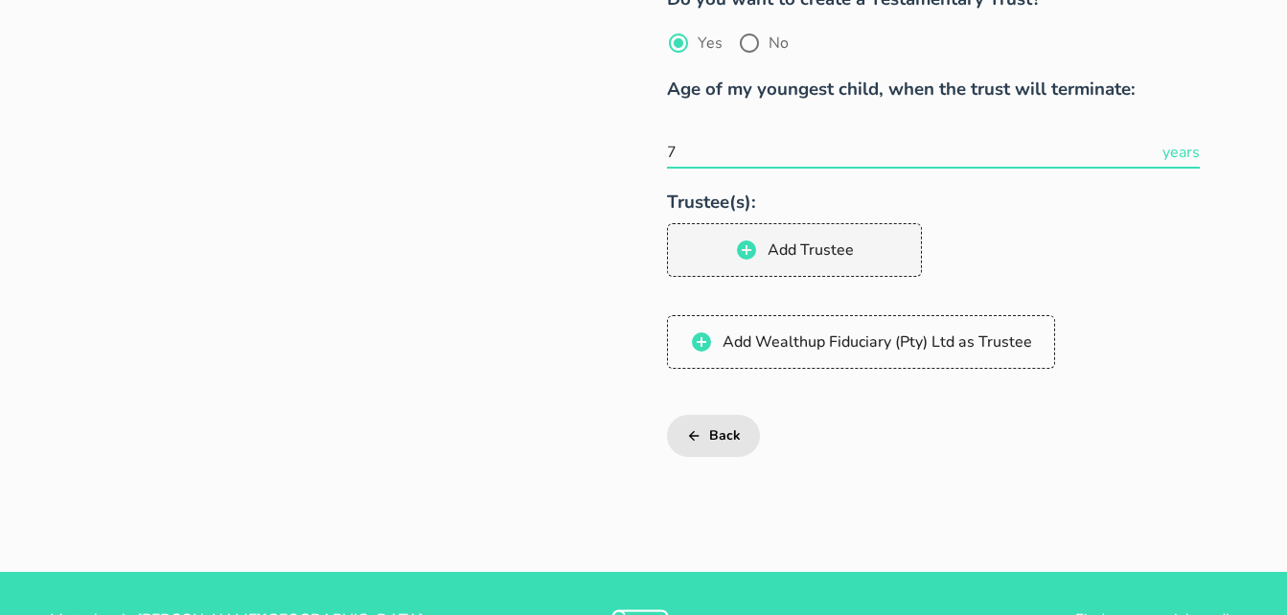
scroll to position [863, 0]
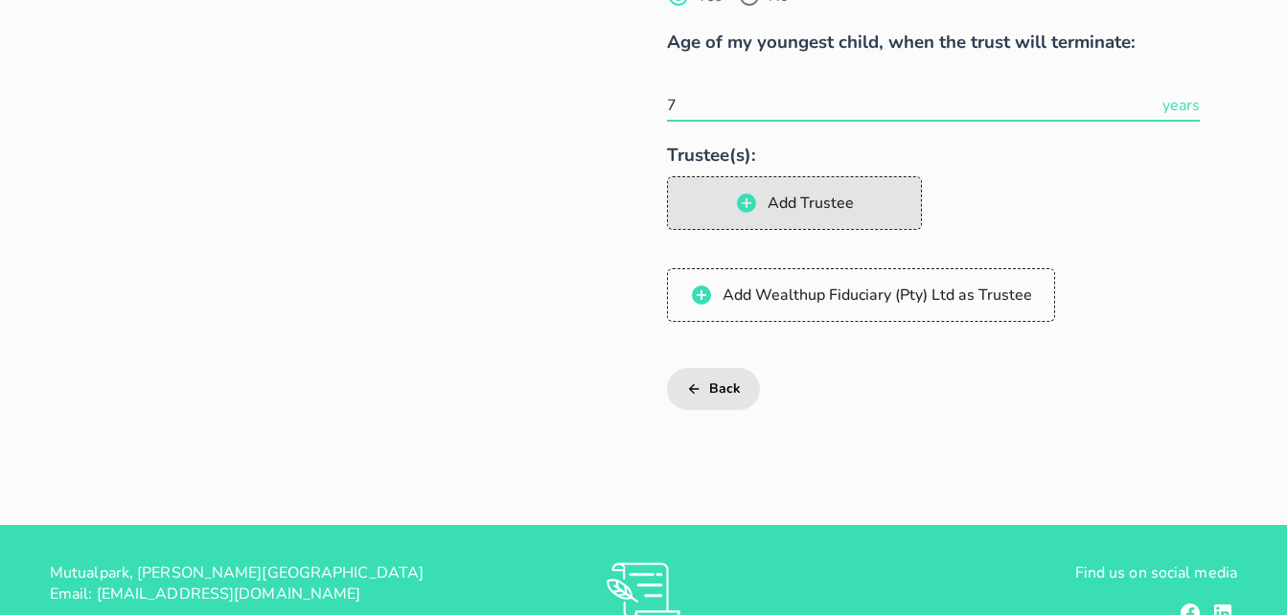
type input "7"
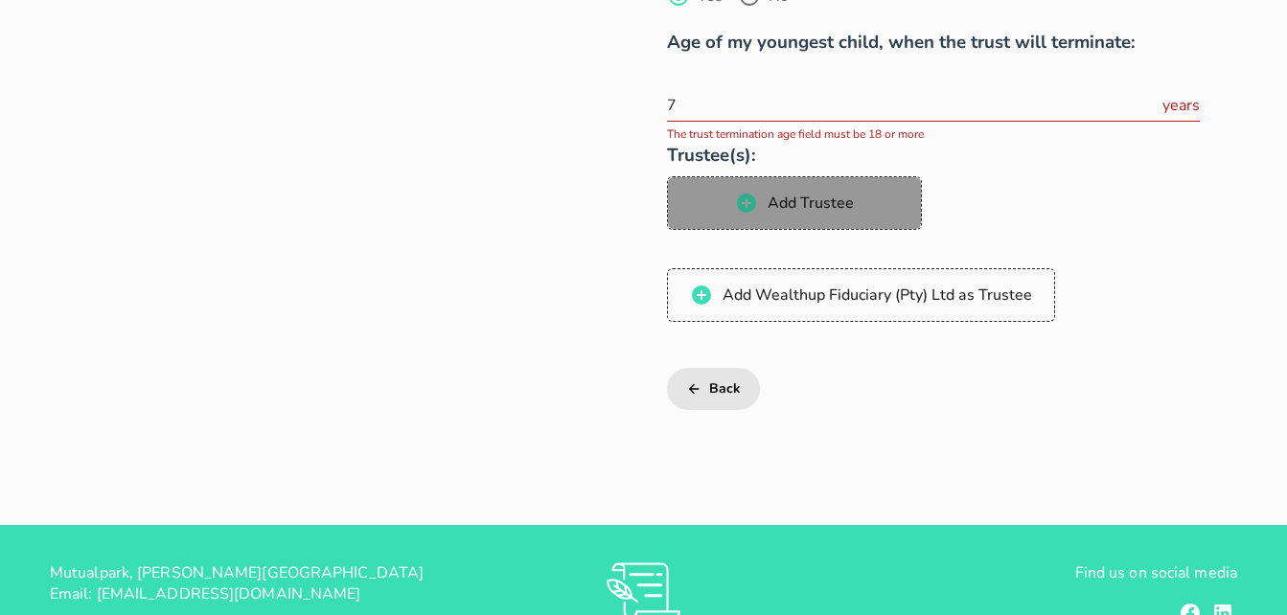
click at [865, 192] on span "Add Trustee" at bounding box center [794, 203] width 216 height 23
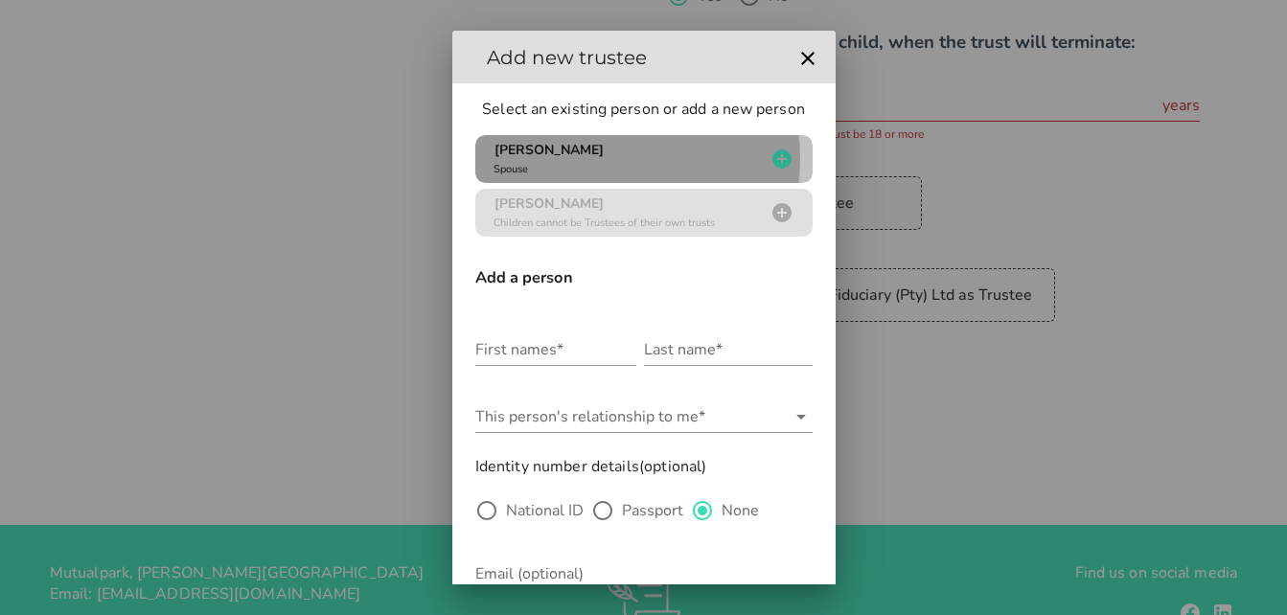
click at [623, 152] on div "[PERSON_NAME] Spouse" at bounding box center [628, 159] width 276 height 36
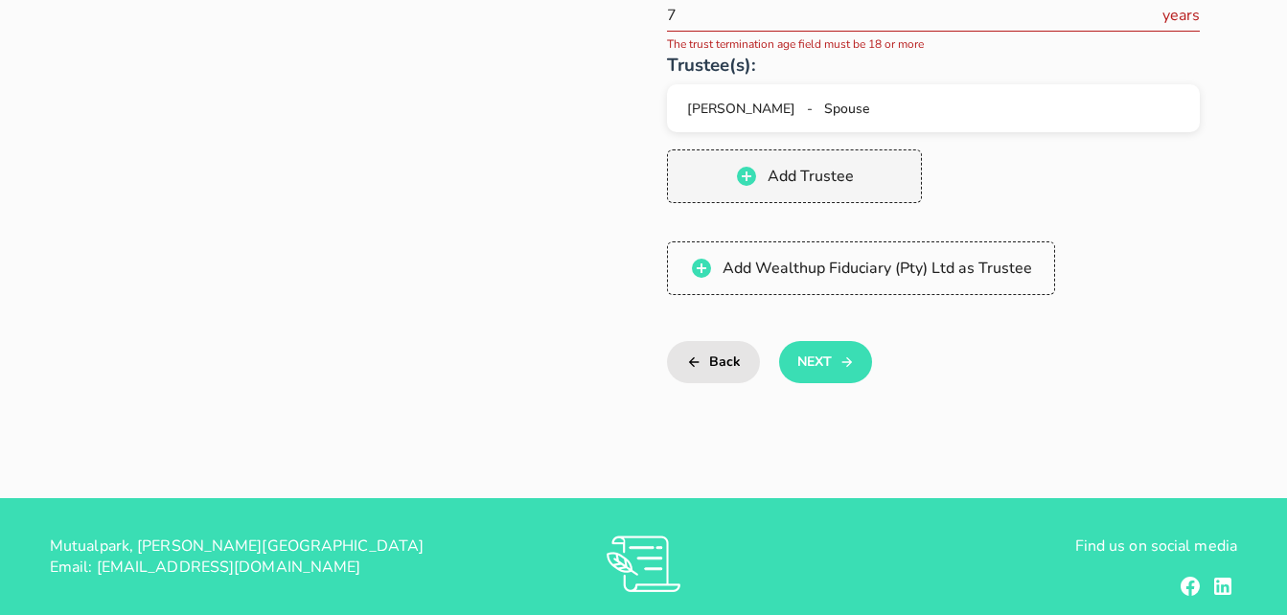
scroll to position [958, 0]
